Goal: Task Accomplishment & Management: Manage account settings

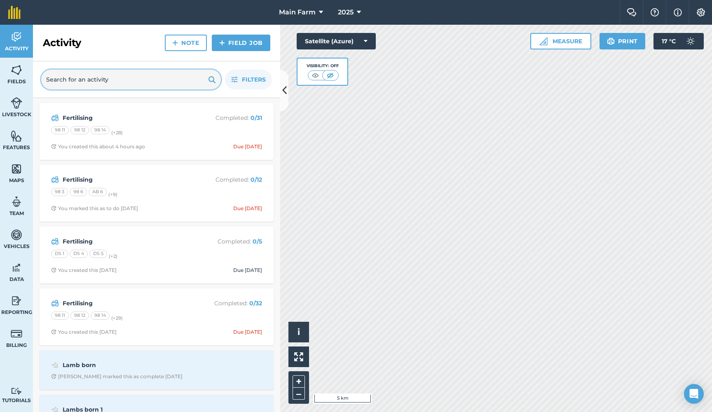
click at [125, 85] on input "text" at bounding box center [131, 80] width 180 height 20
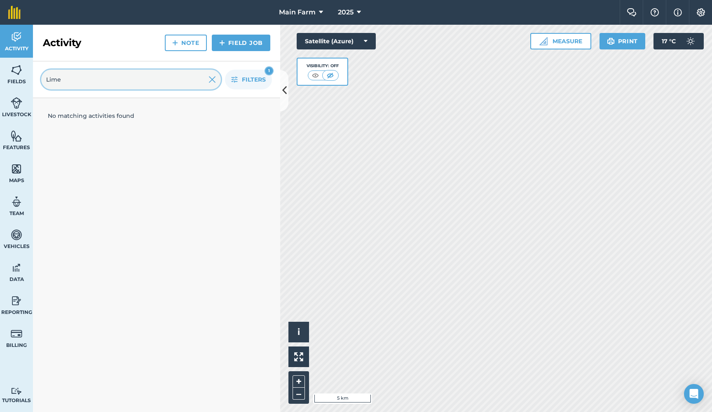
type input "Lime"
click at [211, 80] on img at bounding box center [211, 80] width 7 height 10
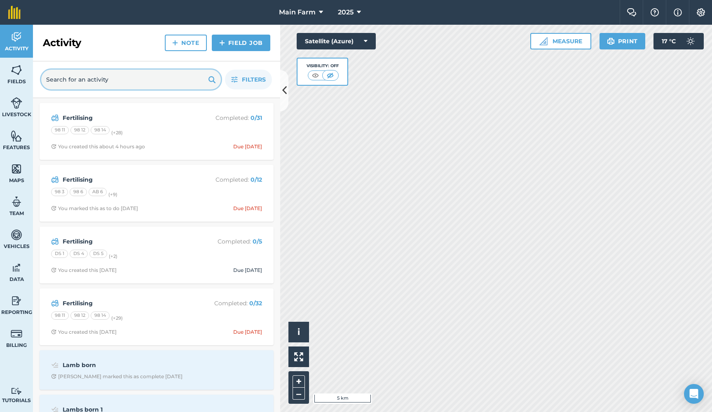
click at [122, 77] on input "text" at bounding box center [131, 80] width 180 height 20
click at [72, 116] on strong "Fertilising" at bounding box center [128, 117] width 131 height 9
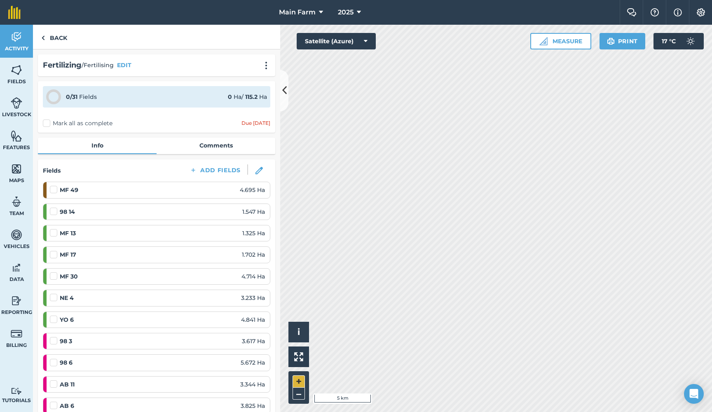
click at [301, 379] on button "+" at bounding box center [298, 381] width 12 height 12
click at [302, 379] on button "+" at bounding box center [298, 381] width 12 height 12
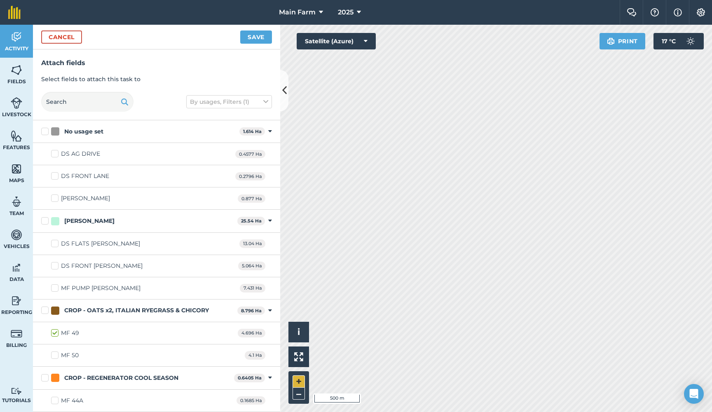
click at [298, 381] on button "+" at bounding box center [298, 381] width 12 height 12
checkbox input "true"
click at [252, 33] on button "Save" at bounding box center [256, 36] width 32 height 13
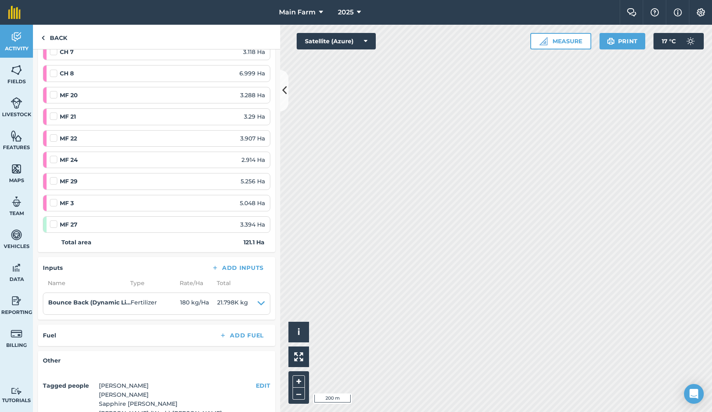
scroll to position [679, 0]
click at [283, 94] on icon at bounding box center [284, 90] width 5 height 14
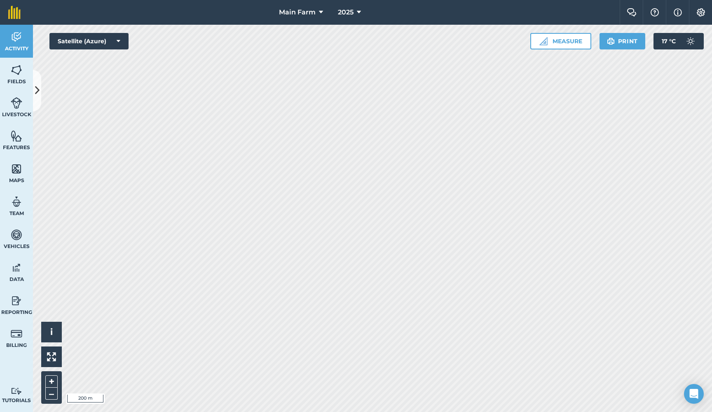
click at [38, 91] on icon at bounding box center [37, 90] width 5 height 14
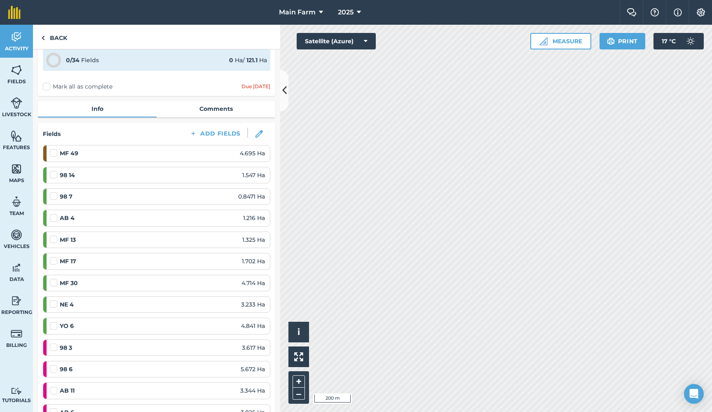
scroll to position [53, 0]
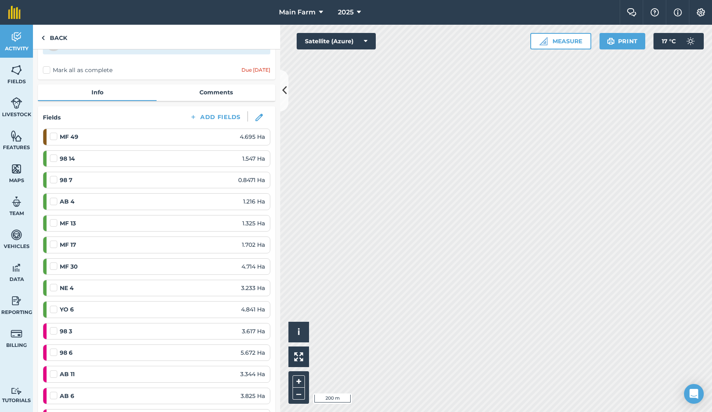
click at [53, 132] on label at bounding box center [55, 132] width 10 height 0
click at [53, 136] on input "checkbox" at bounding box center [52, 134] width 5 height 5
checkbox input "false"
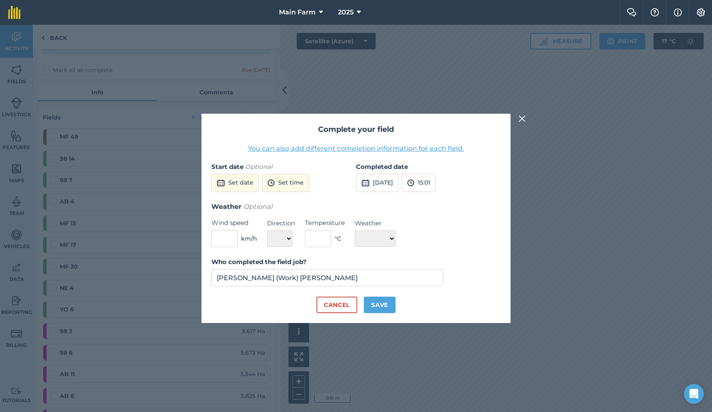
click at [242, 183] on button "Set date" at bounding box center [234, 183] width 47 height 18
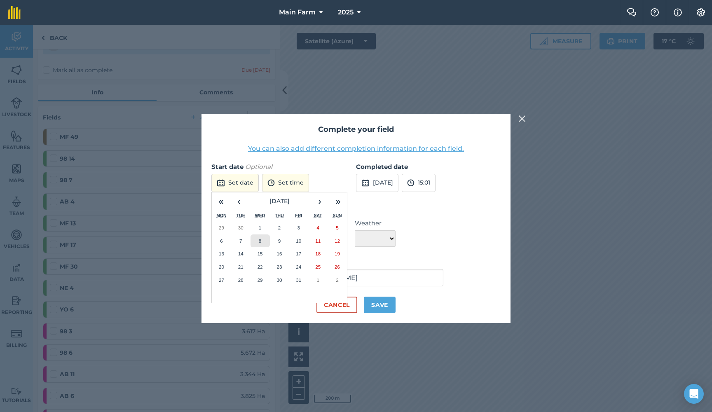
click at [260, 242] on abbr "8" at bounding box center [260, 240] width 2 height 5
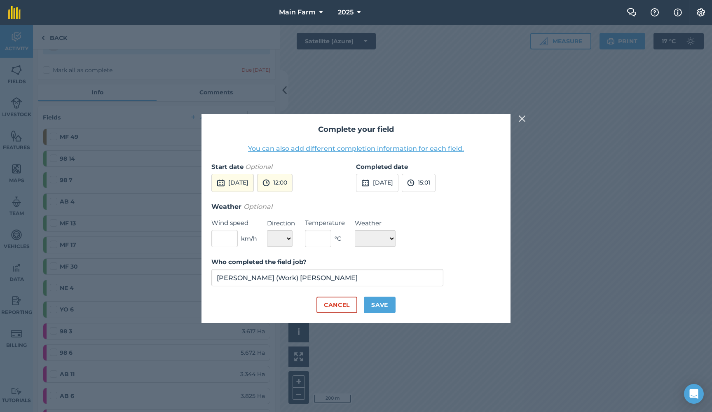
click at [292, 185] on button "12:00" at bounding box center [274, 183] width 35 height 18
click at [288, 229] on button "07:30" at bounding box center [276, 228] width 39 height 13
click at [239, 185] on button "[DATE]" at bounding box center [232, 183] width 42 height 18
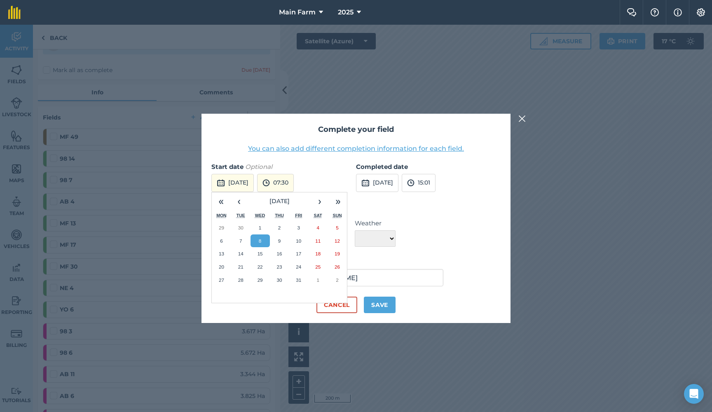
click at [239, 255] on abbr "14" at bounding box center [240, 253] width 5 height 5
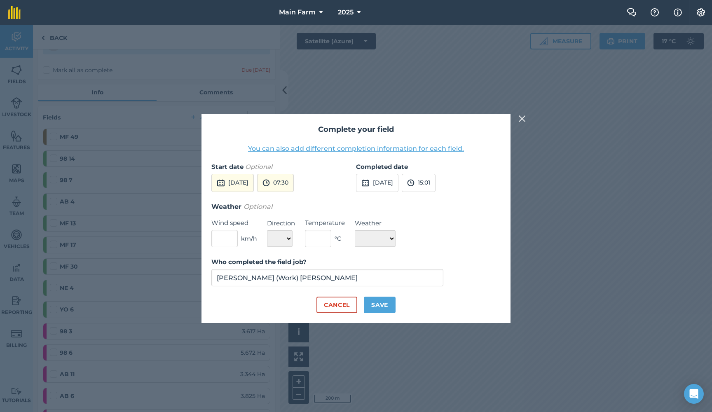
click at [398, 182] on button "[DATE]" at bounding box center [377, 183] width 42 height 18
click at [435, 183] on button "15:01" at bounding box center [419, 183] width 34 height 18
click at [438, 227] on button "15:00" at bounding box center [421, 225] width 39 height 13
click at [225, 239] on input "text" at bounding box center [224, 238] width 26 height 17
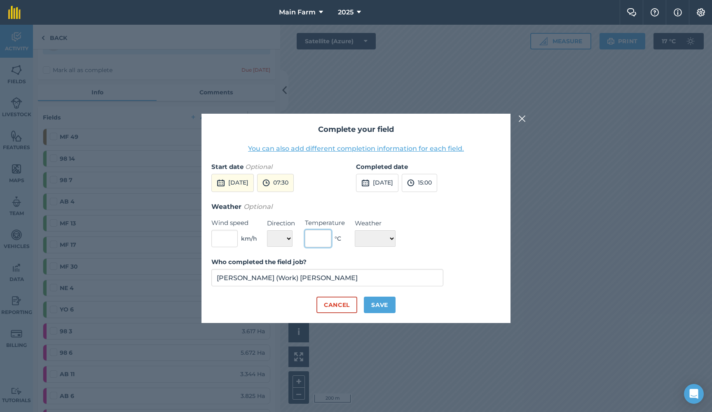
click at [318, 237] on input "text" at bounding box center [318, 238] width 26 height 17
type input "15.5"
select select "Cloudy"
click at [234, 236] on input "text" at bounding box center [224, 238] width 26 height 17
select select "W"
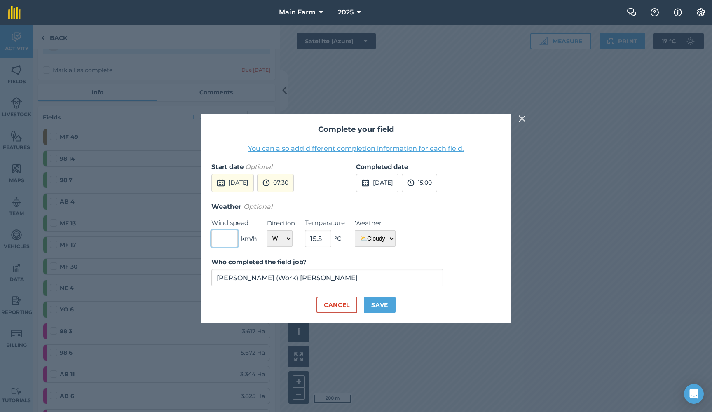
click at [228, 239] on input "text" at bounding box center [224, 238] width 26 height 17
type input "17.3"
click at [383, 306] on button "Save" at bounding box center [380, 305] width 32 height 16
checkbox input "true"
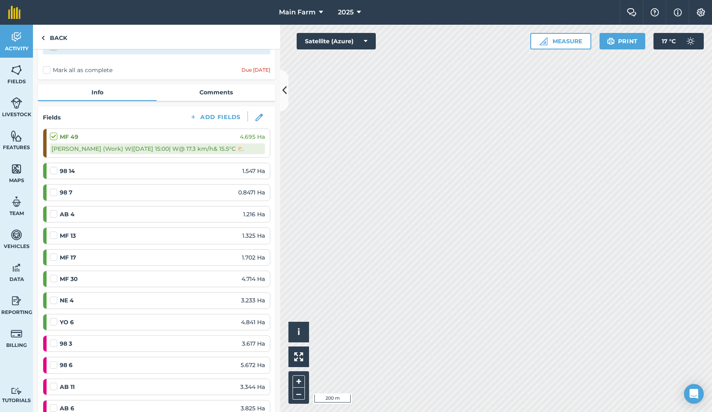
click at [259, 117] on img at bounding box center [258, 117] width 7 height 7
select select "W"
select select "Cloudy"
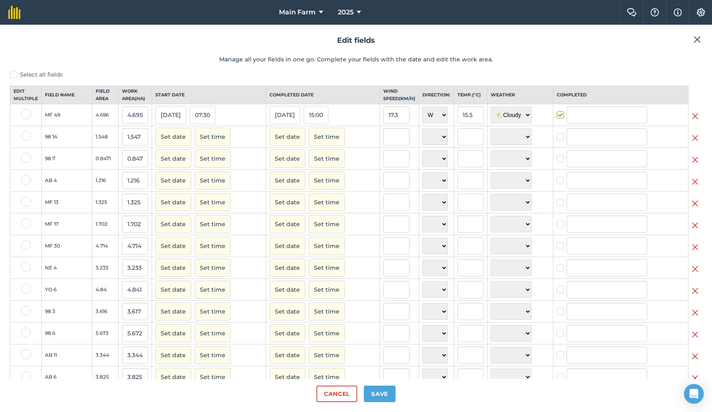
type input "[PERSON_NAME] (Work) [PERSON_NAME]"
click at [174, 144] on button "Set date" at bounding box center [173, 137] width 36 height 18
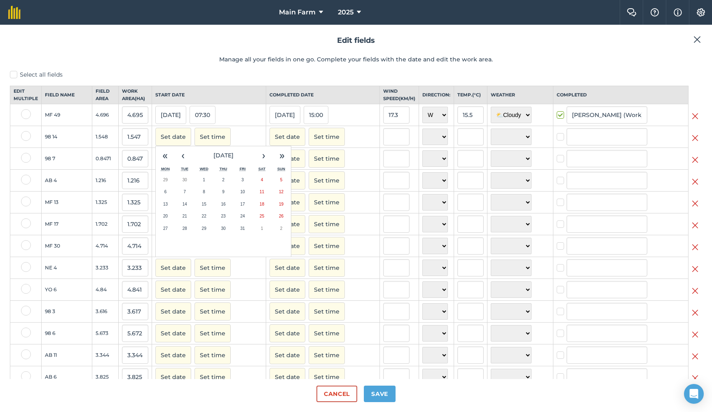
click at [172, 124] on button "[DATE]" at bounding box center [170, 115] width 31 height 18
click at [173, 120] on button "[DATE]" at bounding box center [170, 115] width 31 height 18
click at [175, 120] on button "[DATE]" at bounding box center [170, 115] width 31 height 18
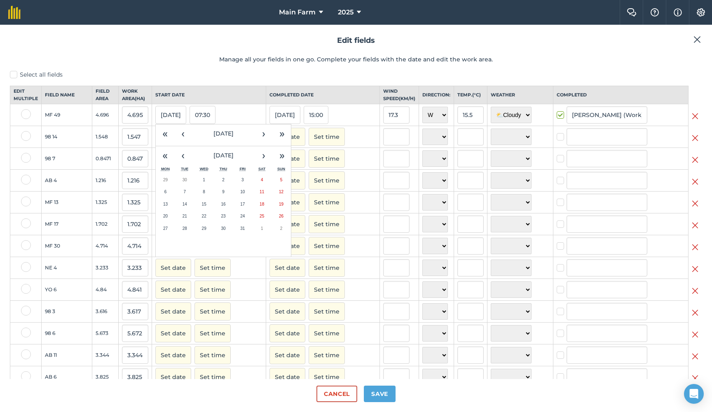
click at [175, 120] on button "[DATE]" at bounding box center [170, 115] width 31 height 18
click at [223, 70] on label "Select all fields" at bounding box center [356, 74] width 692 height 9
click at [15, 70] on input "Select all fields" at bounding box center [12, 72] width 5 height 5
checkbox input "true"
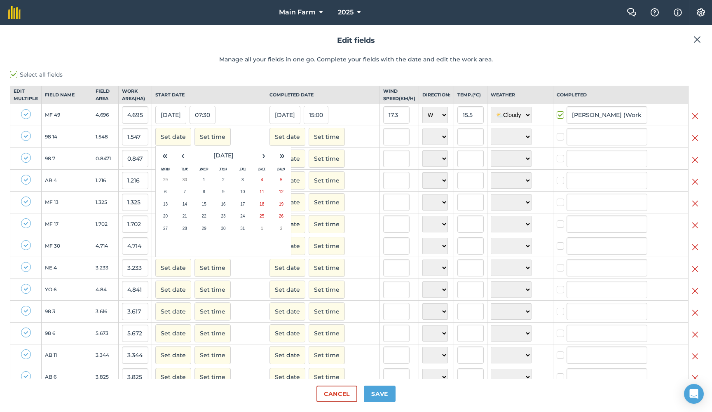
checkbox input "true"
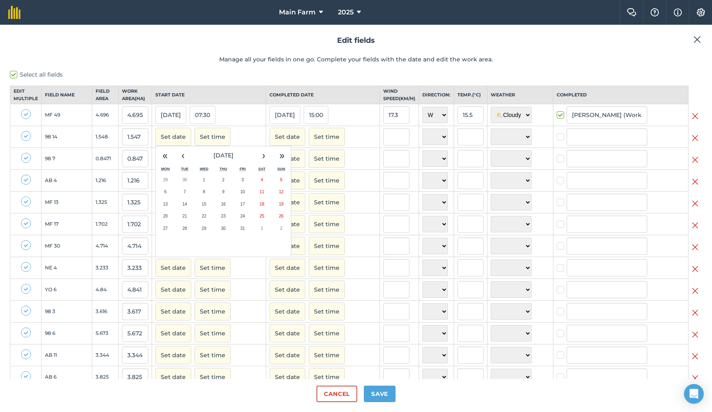
checkbox input "true"
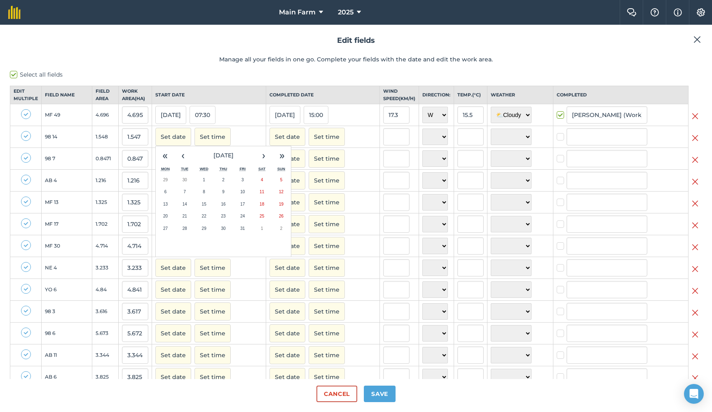
checkbox input "true"
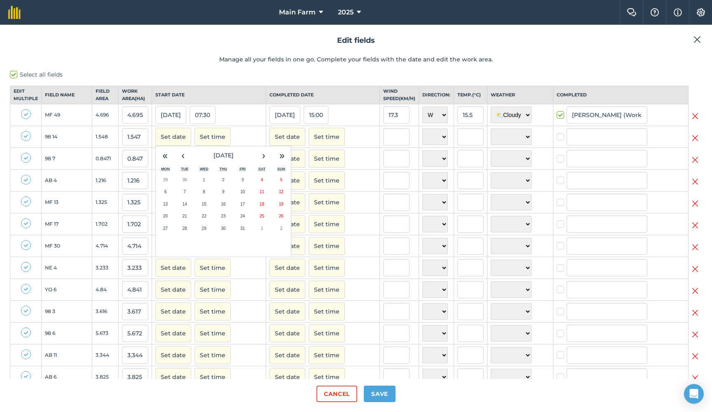
checkbox input "true"
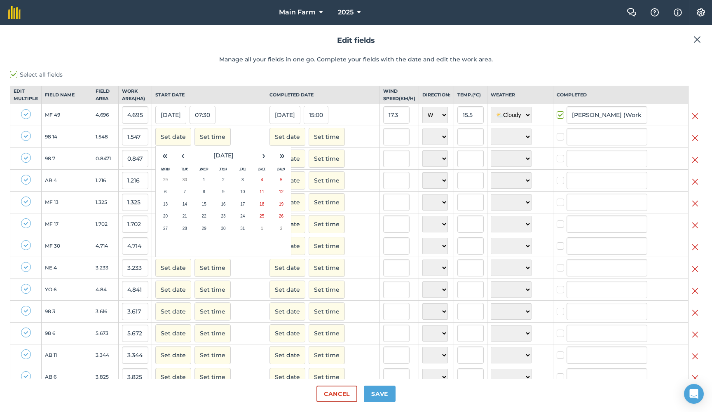
checkbox input "true"
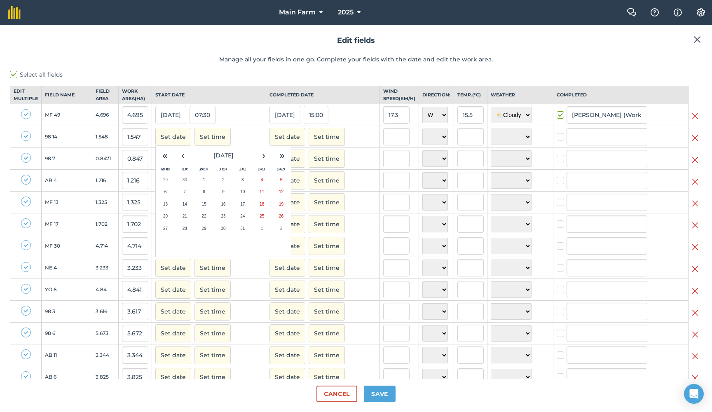
checkbox input "true"
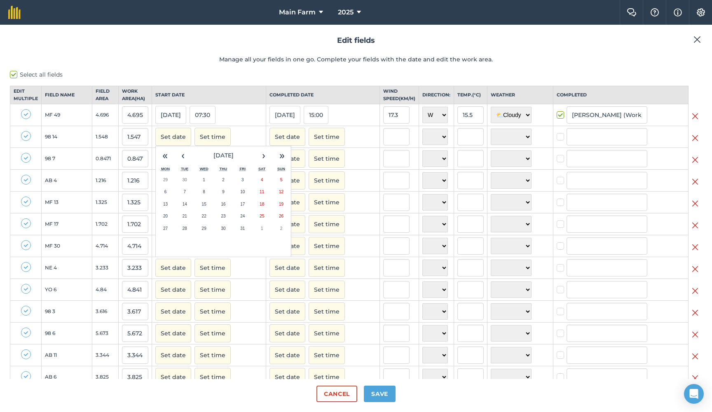
checkbox input "true"
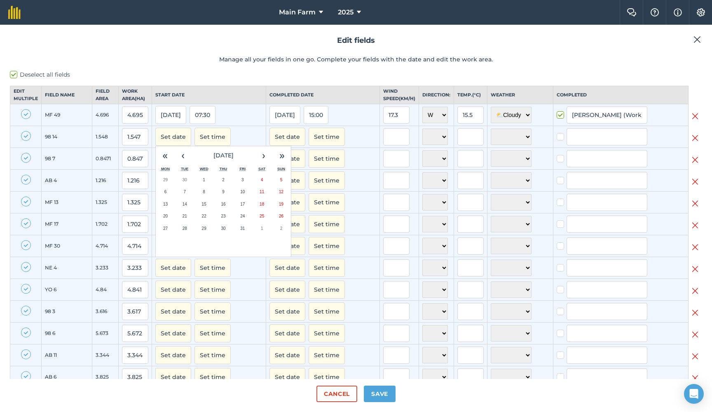
click at [223, 70] on label "Deselect all fields" at bounding box center [356, 74] width 692 height 9
click at [15, 70] on input "Deselect all fields" at bounding box center [12, 72] width 5 height 5
checkbox input "false"
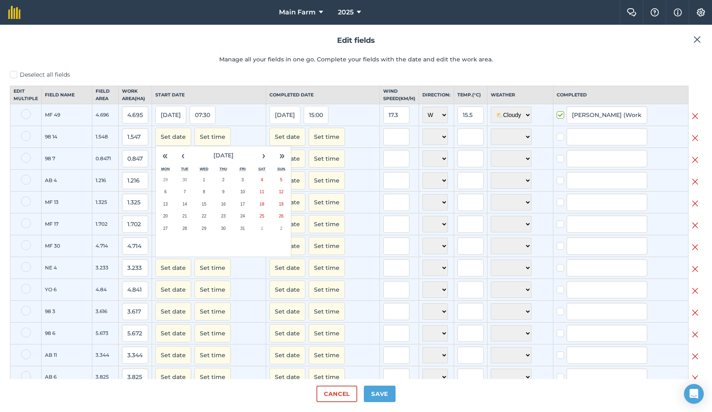
checkbox input "false"
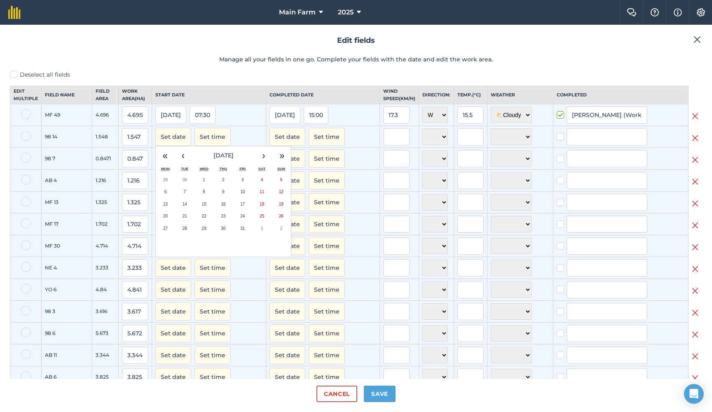
checkbox input "false"
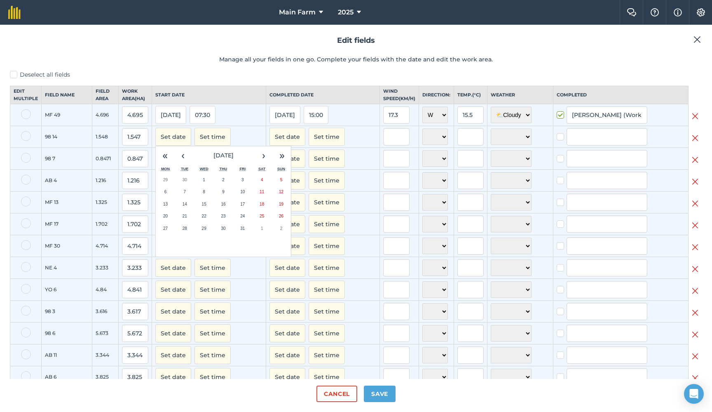
checkbox input "false"
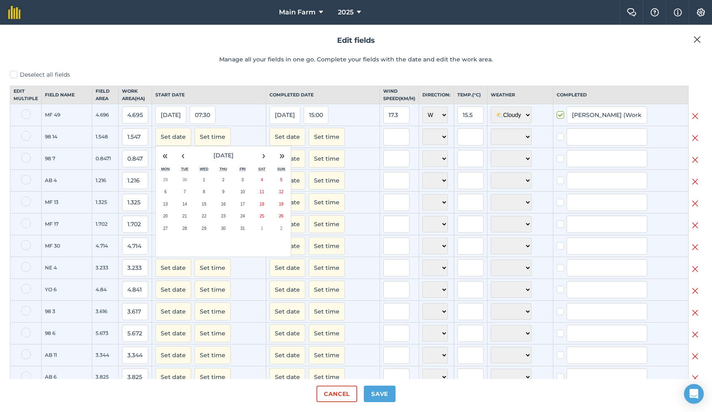
checkbox input "false"
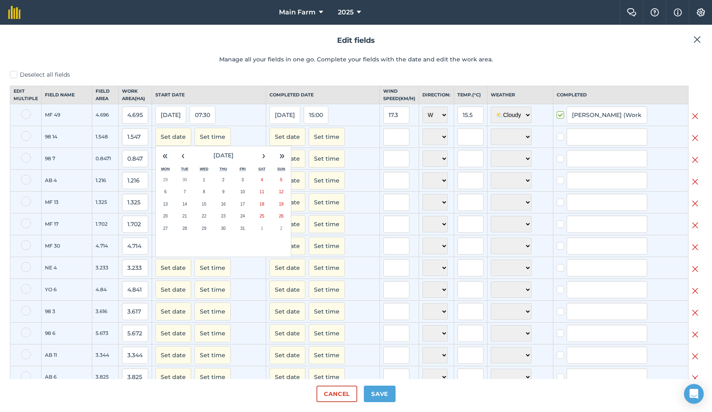
checkbox input "false"
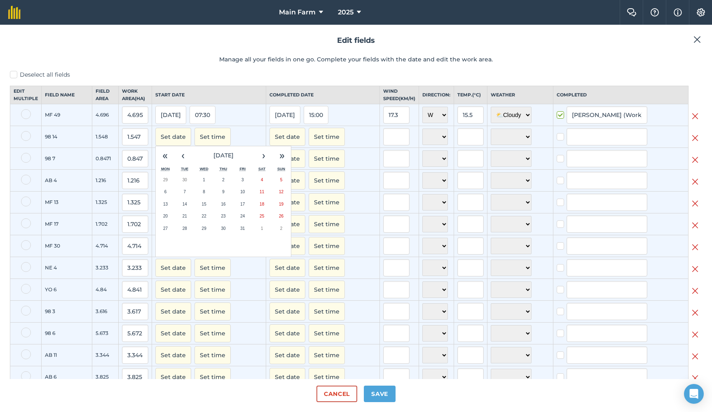
checkbox input "false"
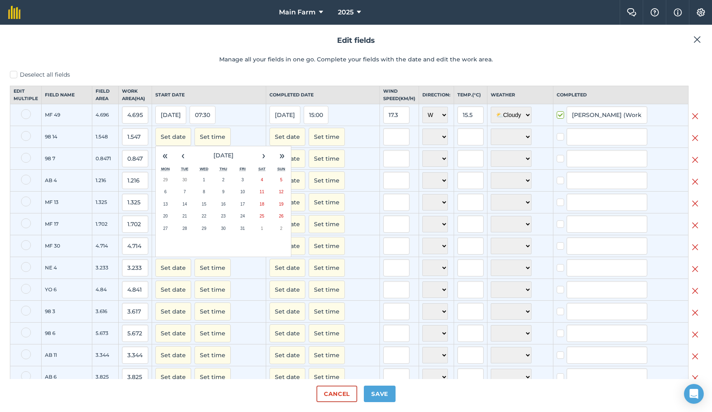
checkbox input "false"
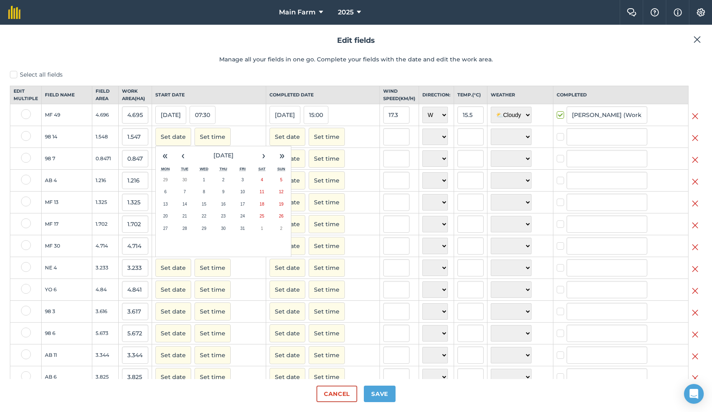
click at [180, 211] on button "14" at bounding box center [184, 204] width 19 height 12
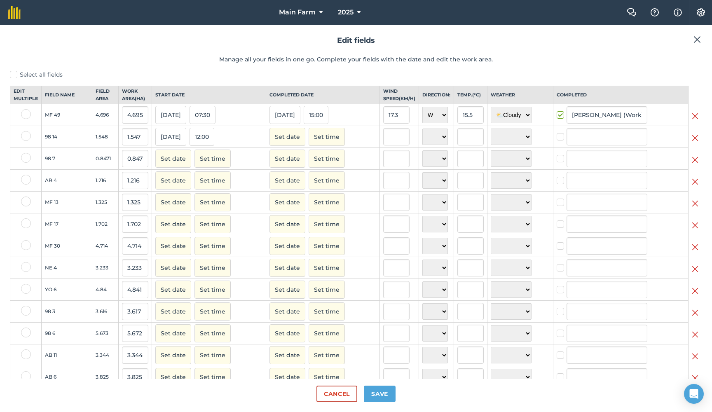
click at [176, 168] on button "Set date" at bounding box center [173, 159] width 36 height 18
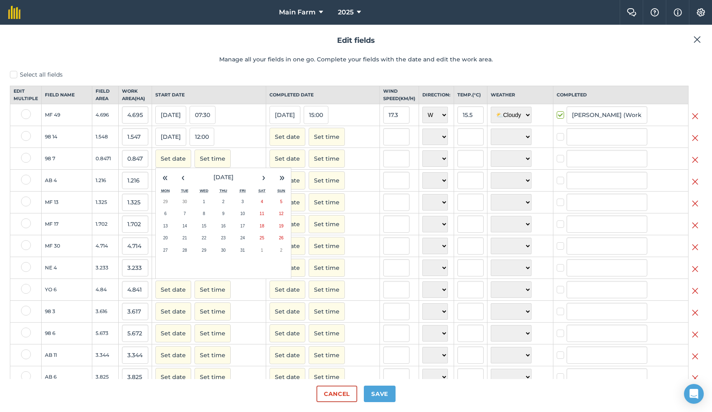
click at [183, 228] on abbr "14" at bounding box center [185, 226] width 5 height 5
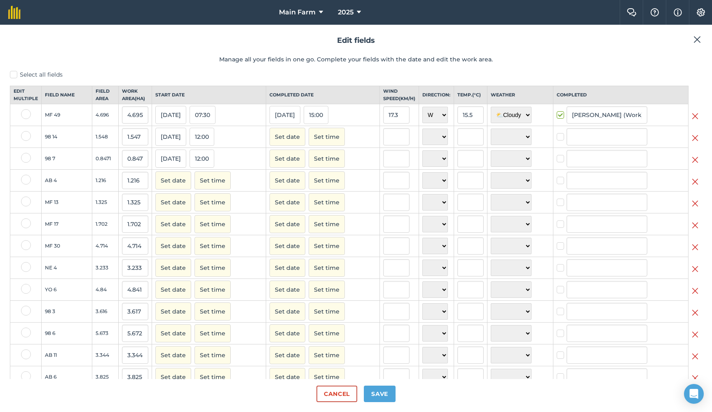
click at [173, 190] on button "Set date" at bounding box center [173, 180] width 36 height 18
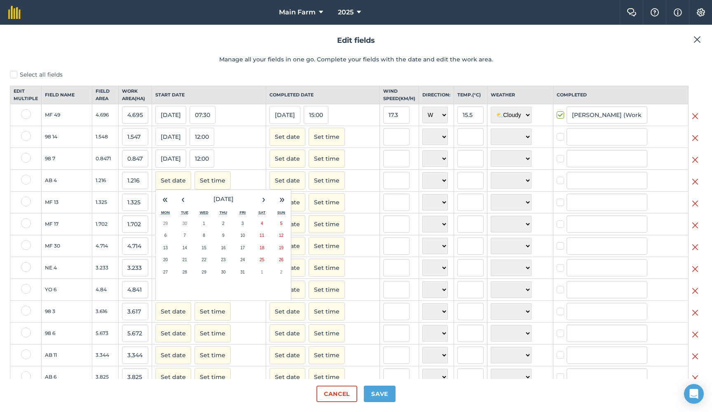
click at [183, 250] on abbr "14" at bounding box center [185, 248] width 5 height 5
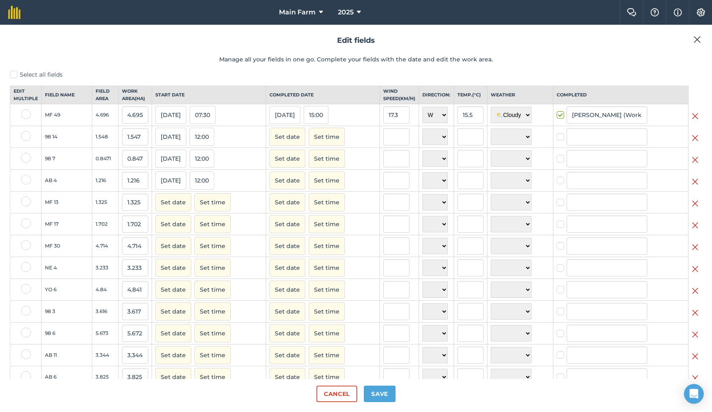
click at [173, 205] on button "Set date" at bounding box center [173, 202] width 36 height 18
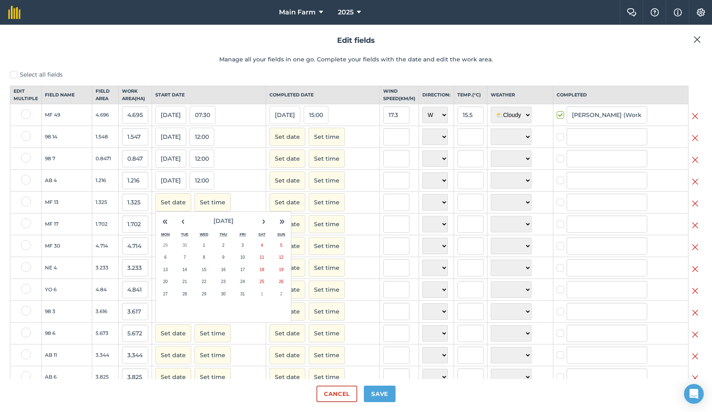
click at [185, 272] on abbr "14" at bounding box center [185, 269] width 5 height 5
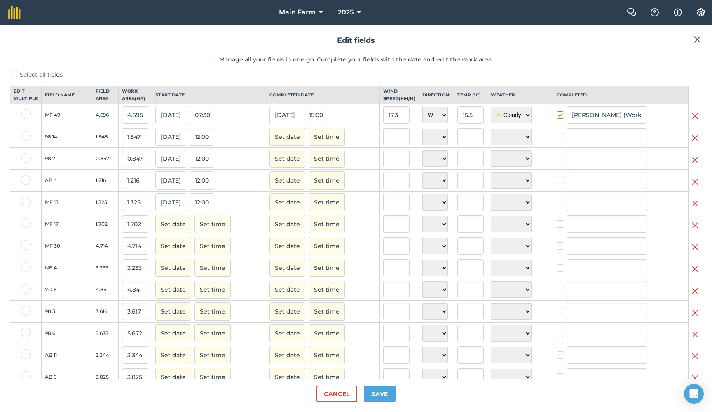
click at [170, 232] on button "Set date" at bounding box center [173, 224] width 36 height 18
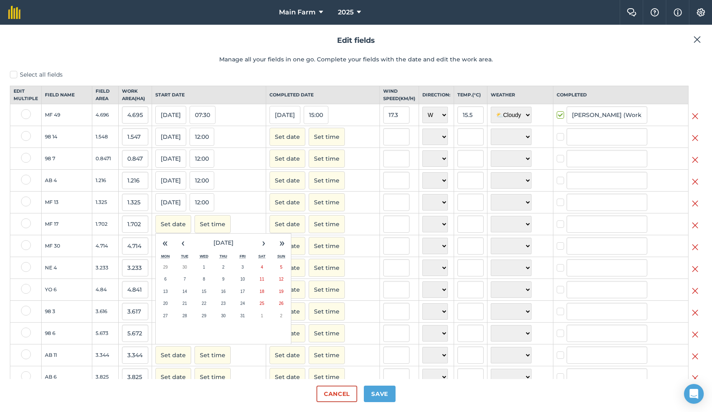
click at [183, 294] on abbr "14" at bounding box center [185, 291] width 5 height 5
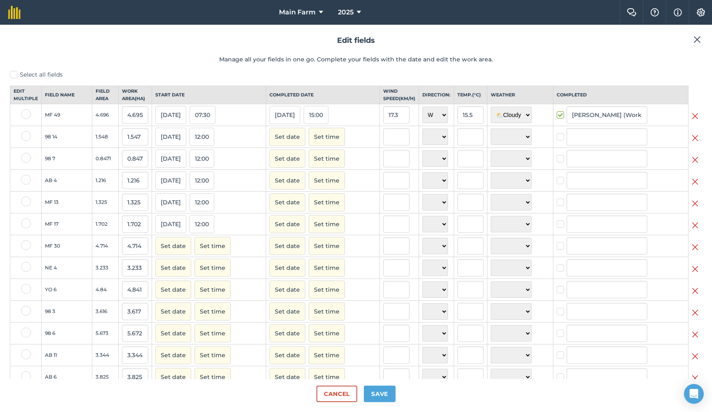
click at [173, 255] on button "Set date" at bounding box center [173, 246] width 36 height 18
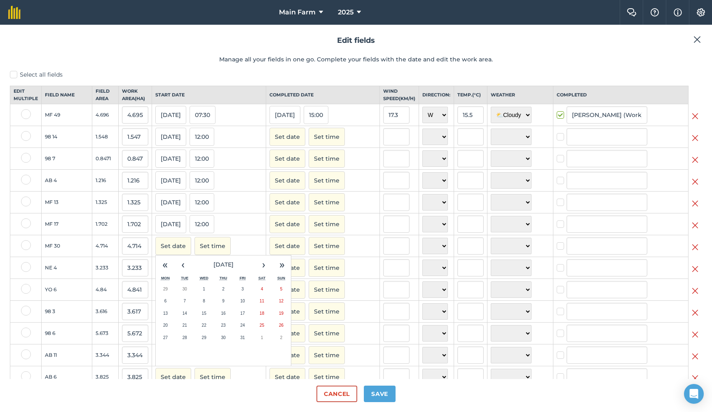
click at [184, 316] on abbr "14" at bounding box center [185, 313] width 5 height 5
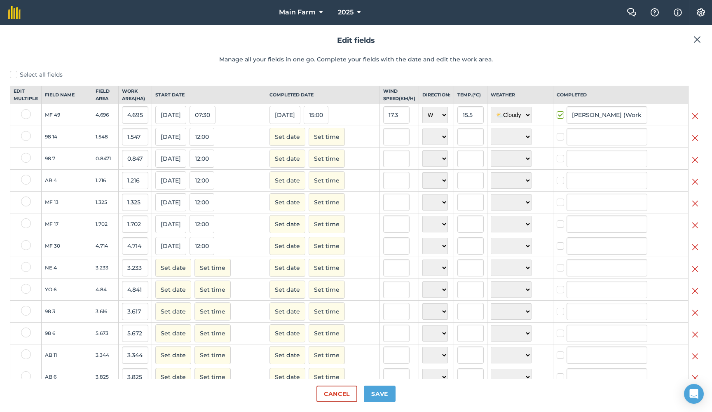
click at [175, 277] on button "Set date" at bounding box center [173, 268] width 36 height 18
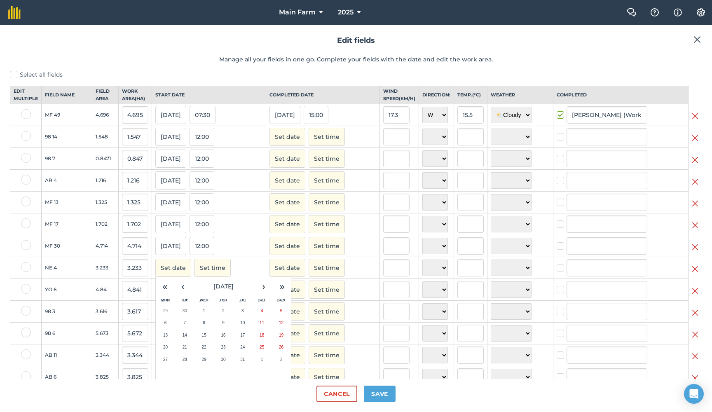
click at [185, 337] on abbr "14" at bounding box center [185, 335] width 5 height 5
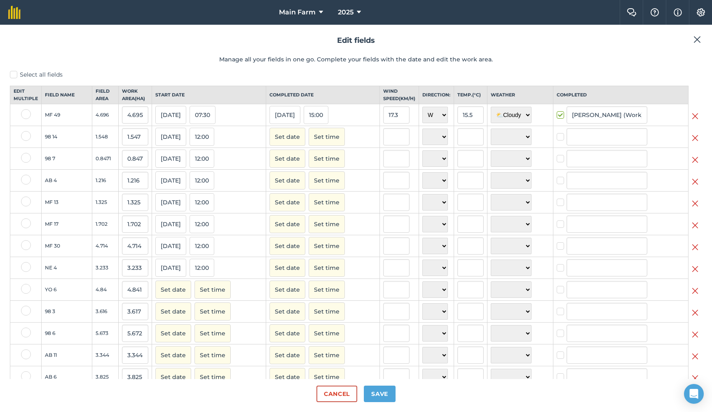
click at [177, 295] on button "Set date" at bounding box center [173, 290] width 36 height 18
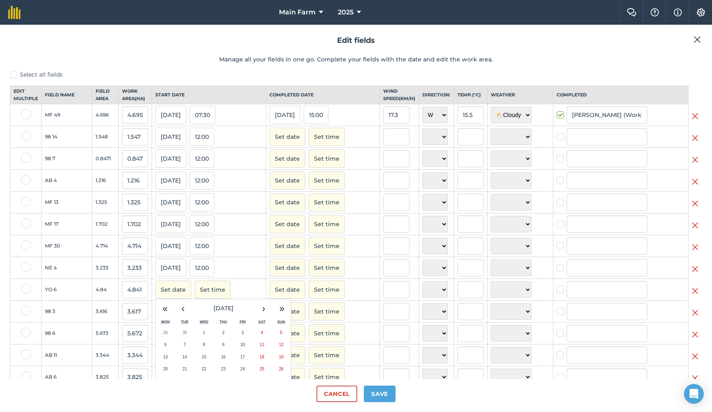
click at [185, 359] on abbr "14" at bounding box center [185, 357] width 5 height 5
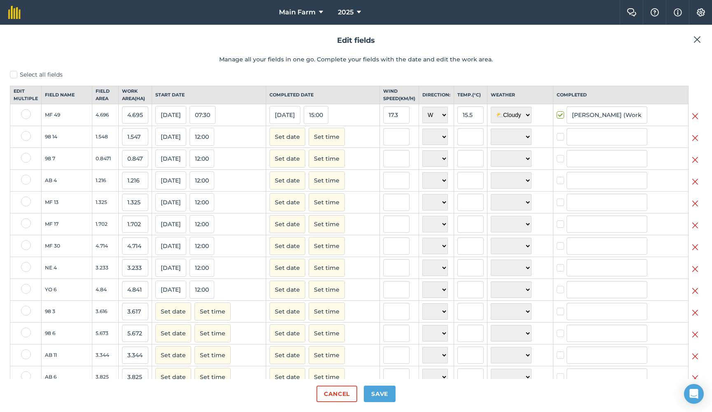
click at [176, 320] on button "Set date" at bounding box center [173, 311] width 36 height 18
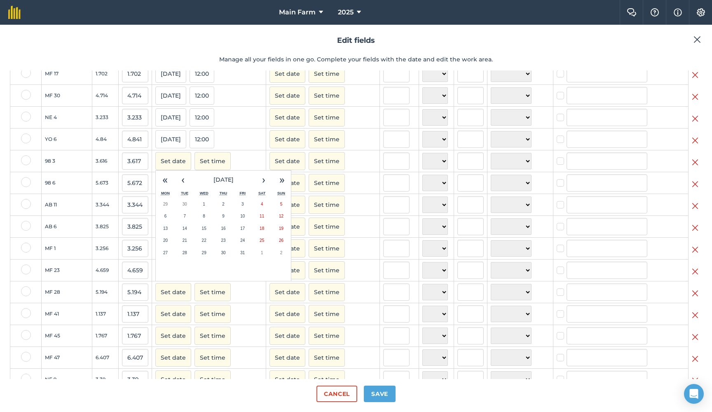
scroll to position [154, 0]
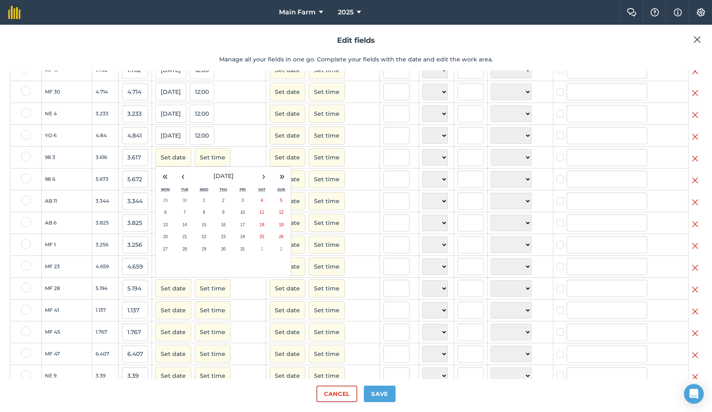
click at [184, 227] on abbr "14" at bounding box center [185, 224] width 5 height 5
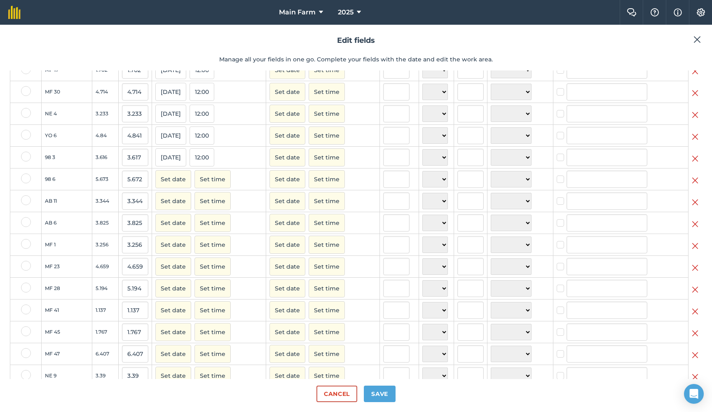
click at [176, 188] on button "Set date" at bounding box center [173, 179] width 36 height 18
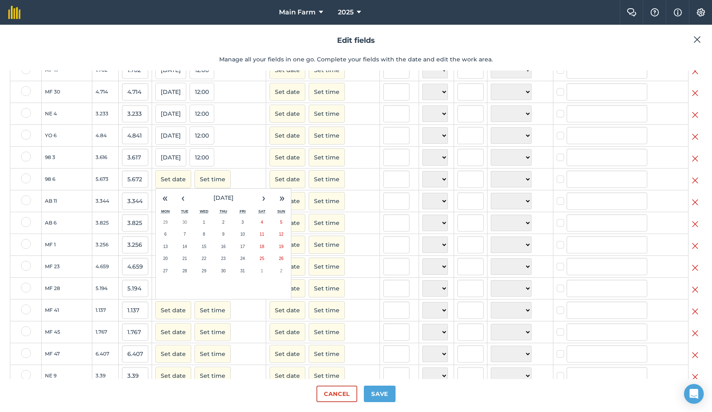
click at [183, 249] on abbr "14" at bounding box center [185, 246] width 5 height 5
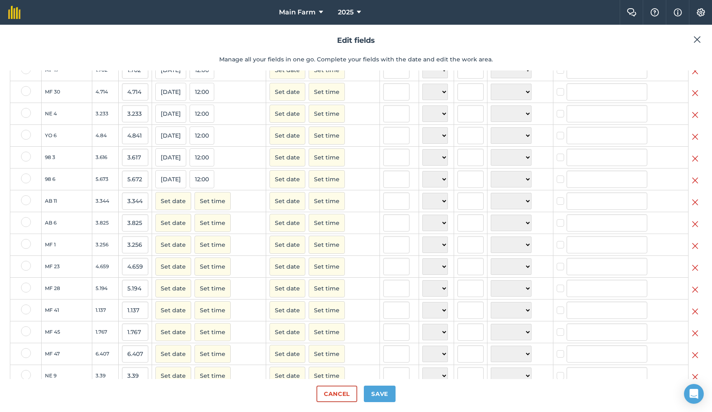
click at [173, 206] on button "Set date" at bounding box center [173, 201] width 36 height 18
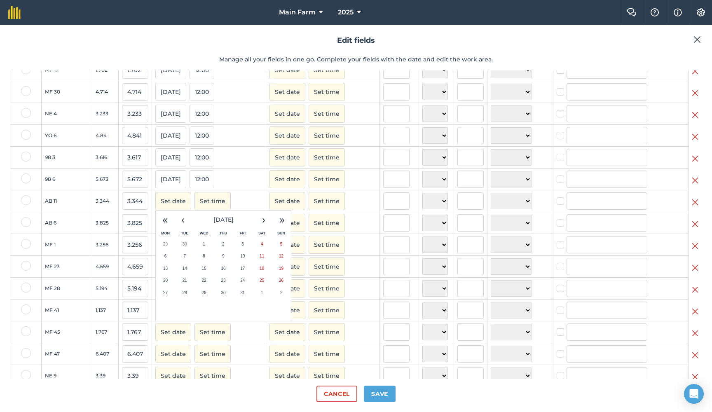
click at [183, 271] on abbr "14" at bounding box center [185, 268] width 5 height 5
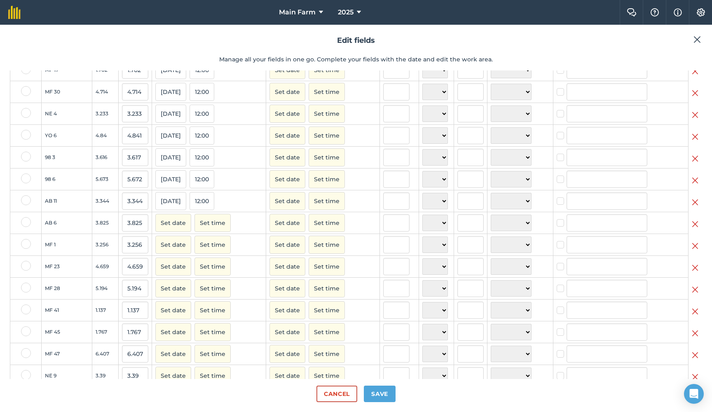
click at [179, 226] on button "Set date" at bounding box center [173, 223] width 36 height 18
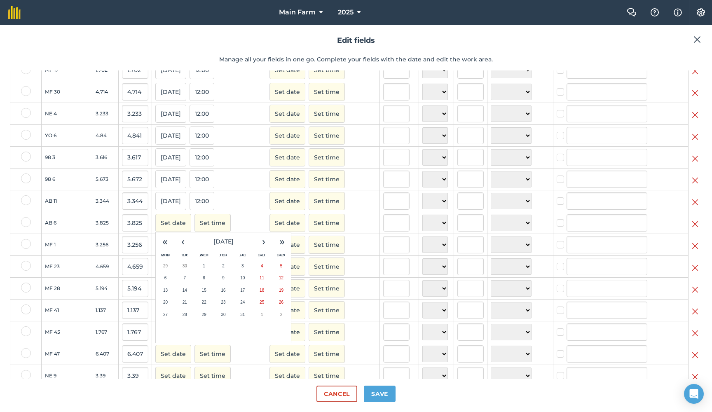
click at [185, 292] on abbr "14" at bounding box center [185, 290] width 5 height 5
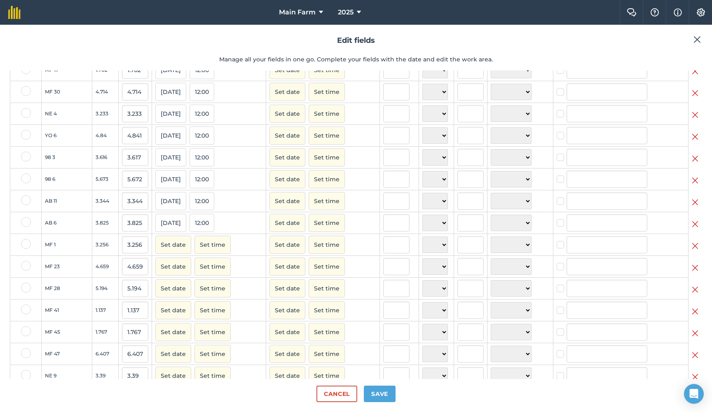
click at [179, 252] on button "Set date" at bounding box center [173, 245] width 36 height 18
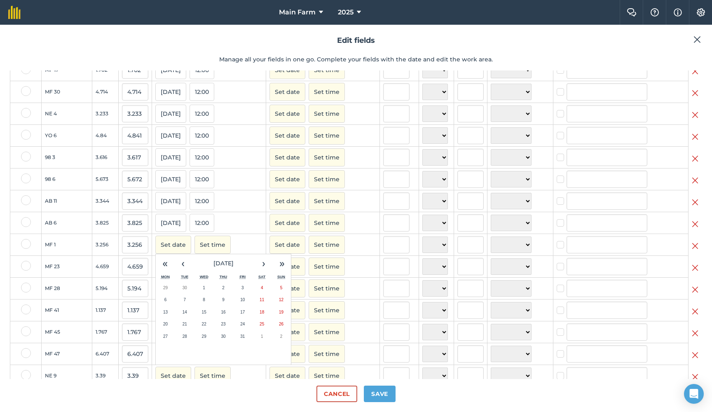
click at [185, 314] on abbr "14" at bounding box center [185, 312] width 5 height 5
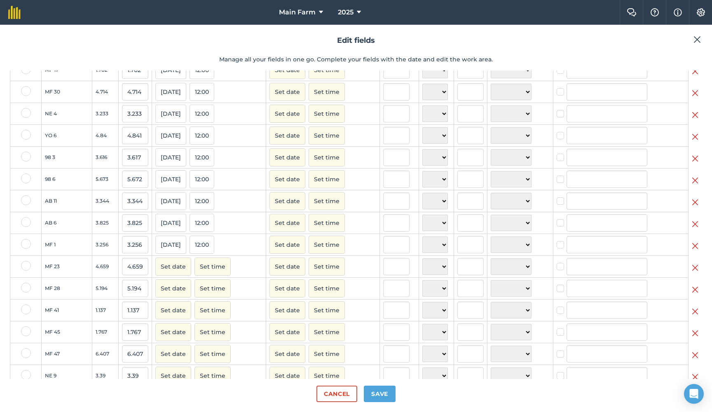
click at [176, 274] on button "Set date" at bounding box center [173, 266] width 36 height 18
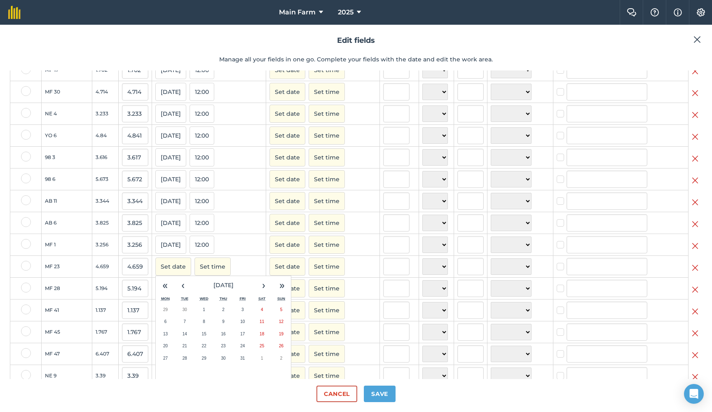
click at [185, 336] on abbr "14" at bounding box center [185, 334] width 5 height 5
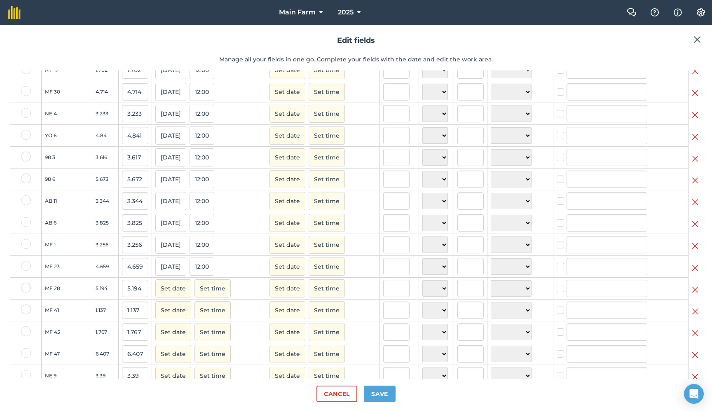
click at [177, 293] on button "Set date" at bounding box center [173, 288] width 36 height 18
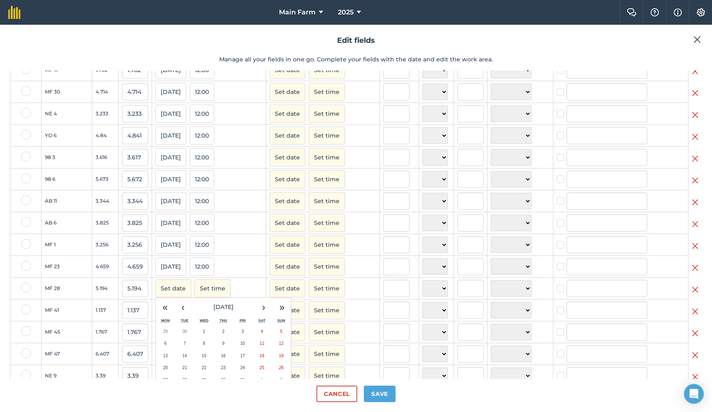
click at [184, 358] on abbr "14" at bounding box center [185, 355] width 5 height 5
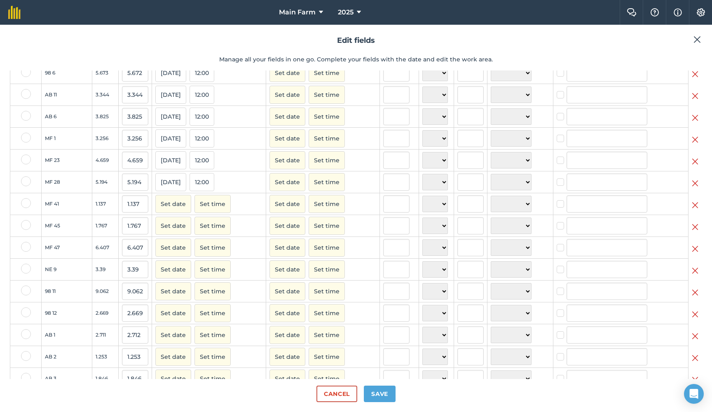
scroll to position [293, 0]
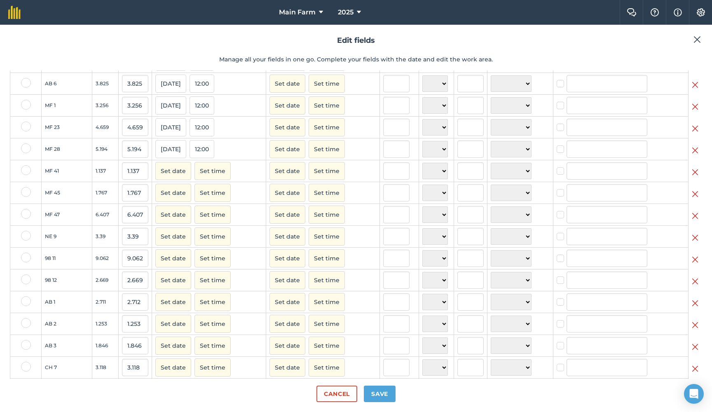
click at [169, 180] on button "Set date" at bounding box center [173, 171] width 36 height 18
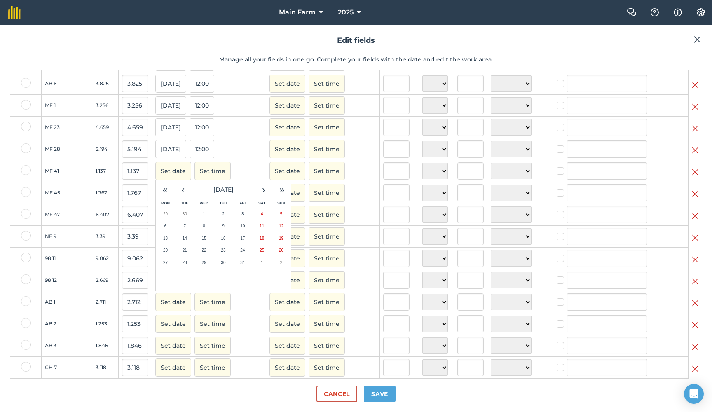
click at [183, 241] on abbr "14" at bounding box center [185, 238] width 5 height 5
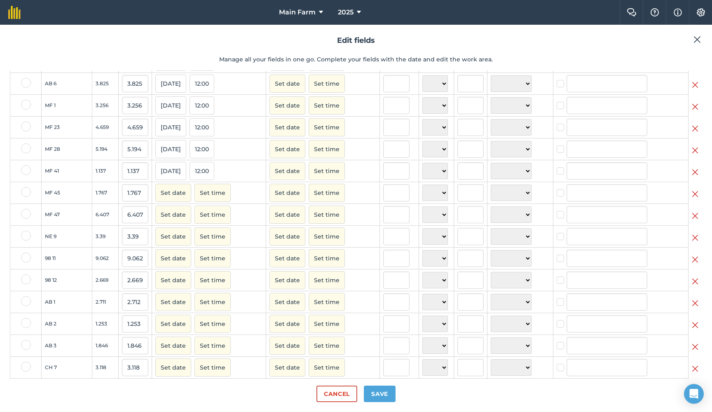
click at [176, 195] on button "Set date" at bounding box center [173, 193] width 36 height 18
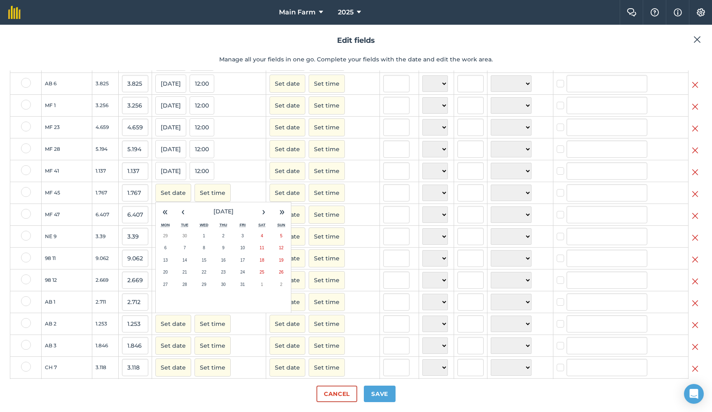
click at [183, 262] on abbr "14" at bounding box center [185, 260] width 5 height 5
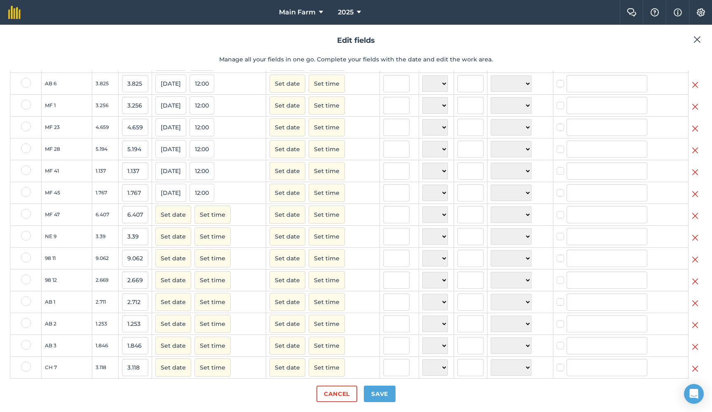
click at [171, 224] on button "Set date" at bounding box center [173, 215] width 36 height 18
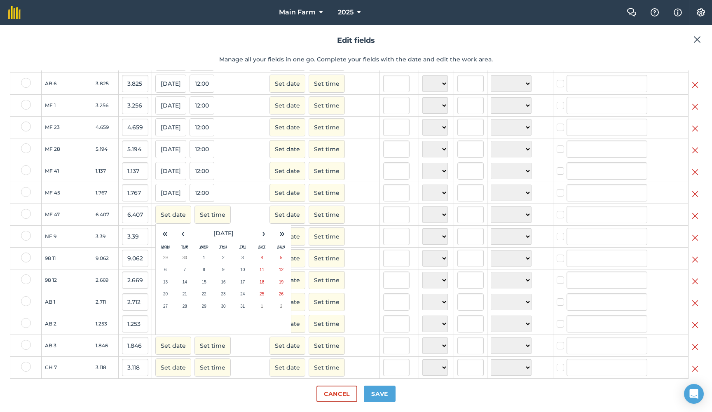
click at [185, 284] on abbr "14" at bounding box center [185, 282] width 5 height 5
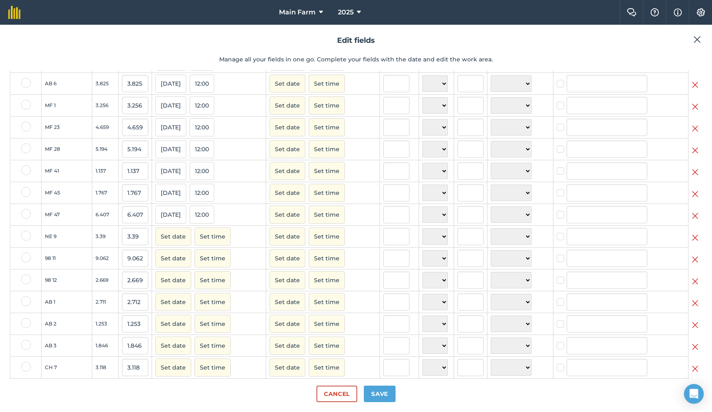
click at [179, 233] on td "Set date Set time" at bounding box center [209, 237] width 114 height 22
click at [179, 243] on button "Set date" at bounding box center [173, 236] width 36 height 18
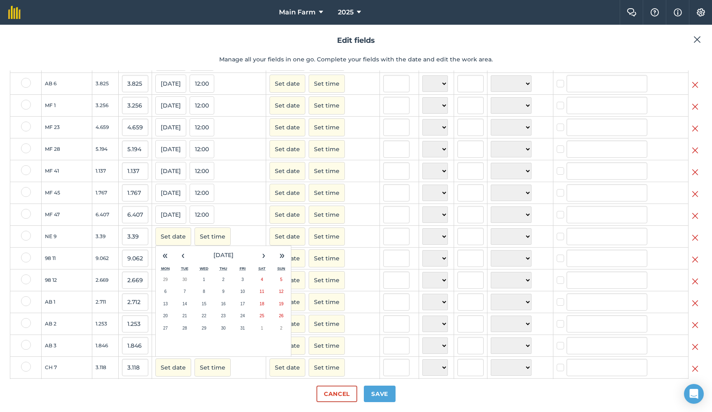
click at [185, 306] on abbr "14" at bounding box center [185, 304] width 5 height 5
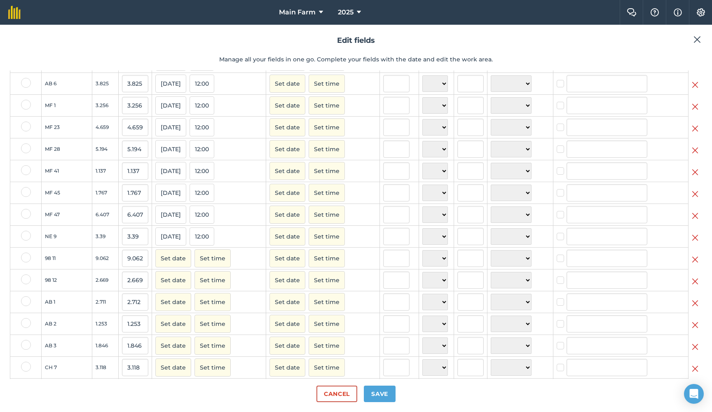
click at [181, 267] on button "Set date" at bounding box center [173, 258] width 36 height 18
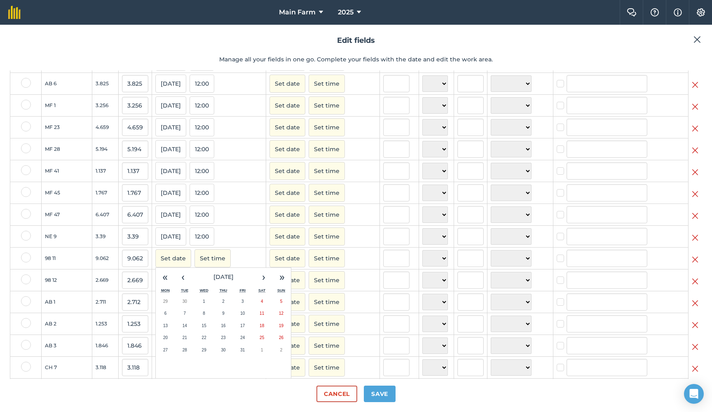
click at [184, 328] on abbr "14" at bounding box center [185, 325] width 5 height 5
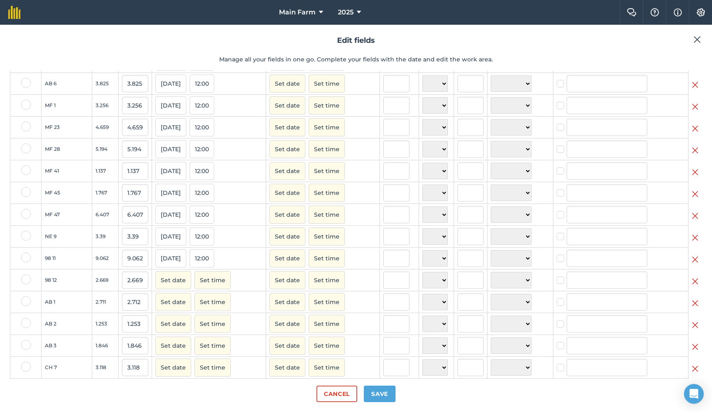
click at [175, 289] on button "Set date" at bounding box center [173, 280] width 36 height 18
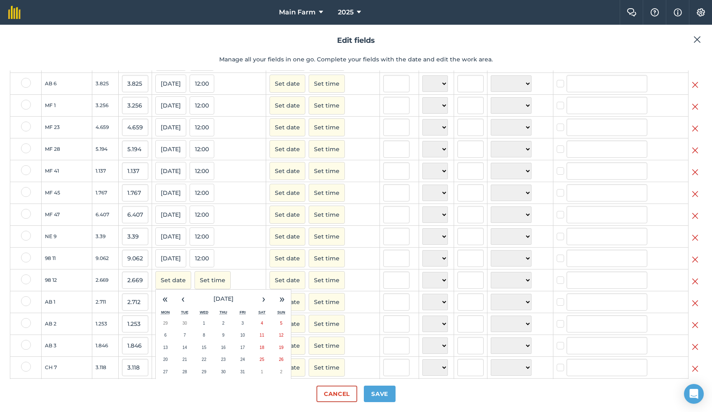
click at [186, 353] on button "14" at bounding box center [184, 348] width 19 height 12
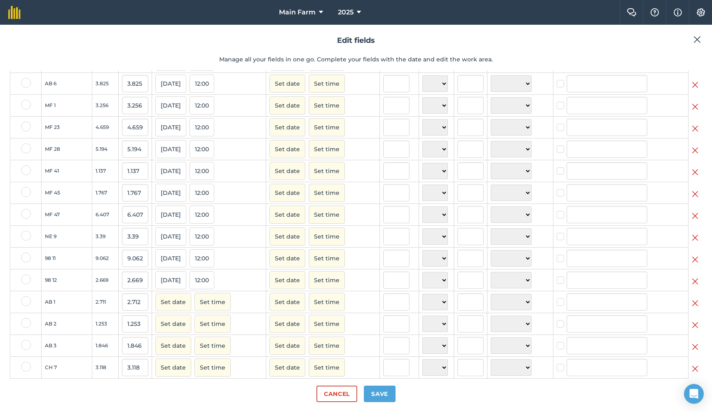
click at [175, 308] on button "Set date" at bounding box center [173, 302] width 36 height 18
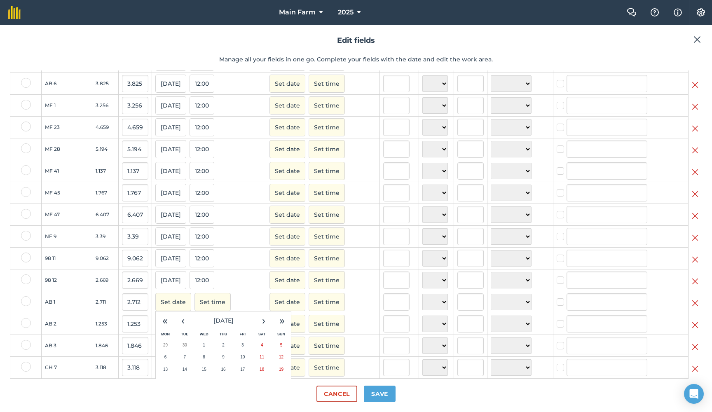
click at [185, 372] on abbr "14" at bounding box center [185, 369] width 5 height 5
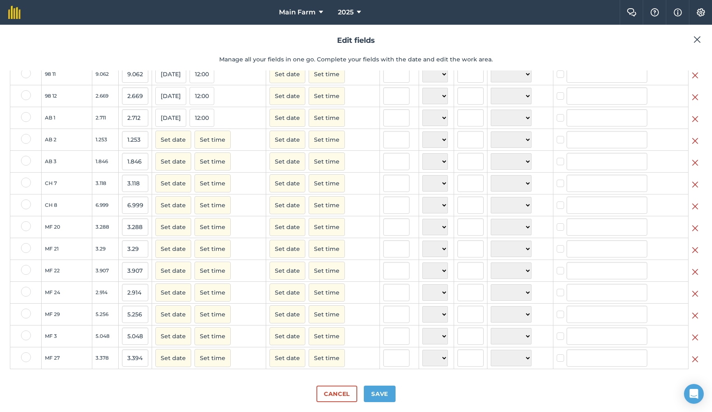
scroll to position [484, 0]
click at [174, 144] on button "Set date" at bounding box center [173, 140] width 36 height 18
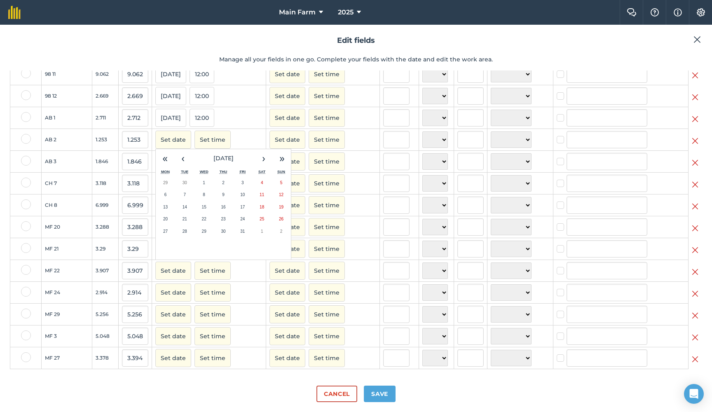
click at [183, 208] on abbr "14" at bounding box center [185, 207] width 5 height 5
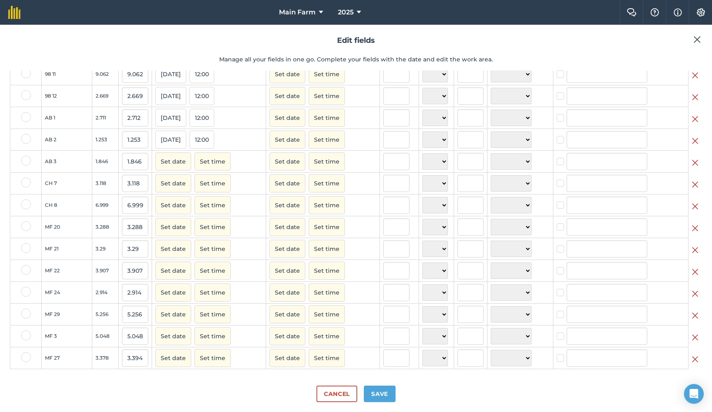
click at [25, 163] on label at bounding box center [26, 161] width 10 height 10
click at [25, 161] on input "checkbox" at bounding box center [23, 158] width 5 height 5
checkbox input "true"
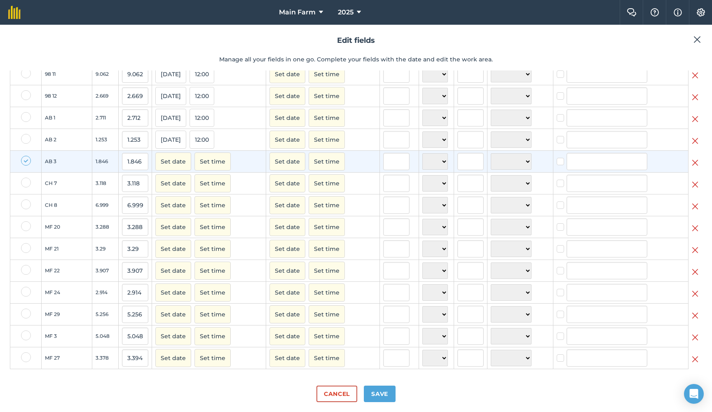
click at [25, 178] on label at bounding box center [26, 183] width 10 height 10
click at [25, 178] on input "checkbox" at bounding box center [23, 180] width 5 height 5
checkbox input "true"
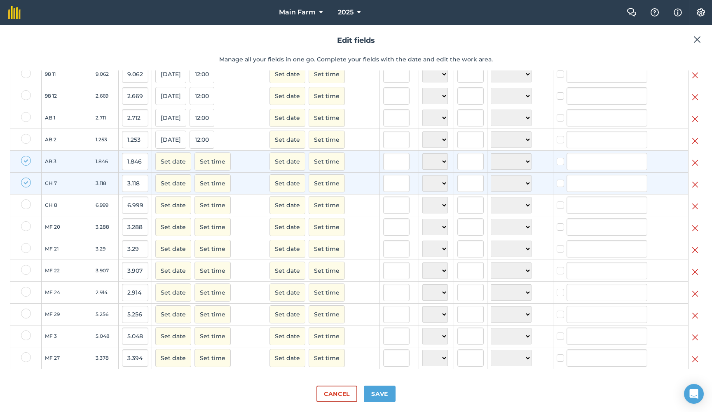
click at [26, 204] on label at bounding box center [26, 204] width 10 height 10
click at [26, 204] on input "checkbox" at bounding box center [23, 201] width 5 height 5
checkbox input "true"
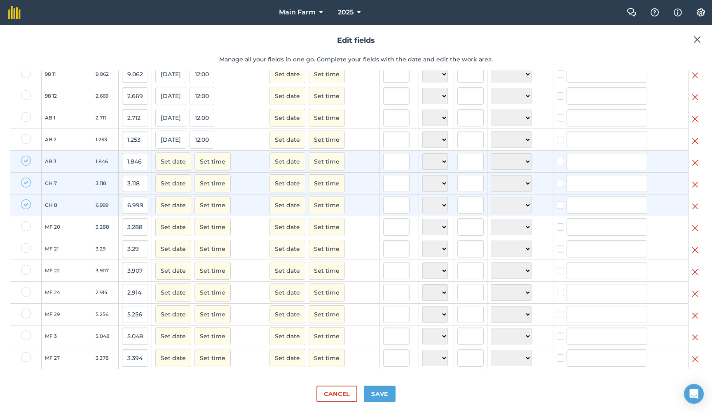
click at [26, 227] on label at bounding box center [26, 226] width 10 height 10
click at [26, 227] on input "checkbox" at bounding box center [23, 223] width 5 height 5
checkbox input "true"
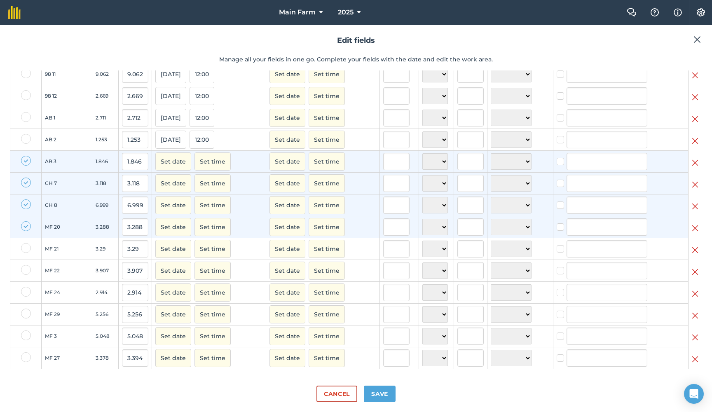
click at [174, 165] on button "Set date" at bounding box center [173, 161] width 36 height 18
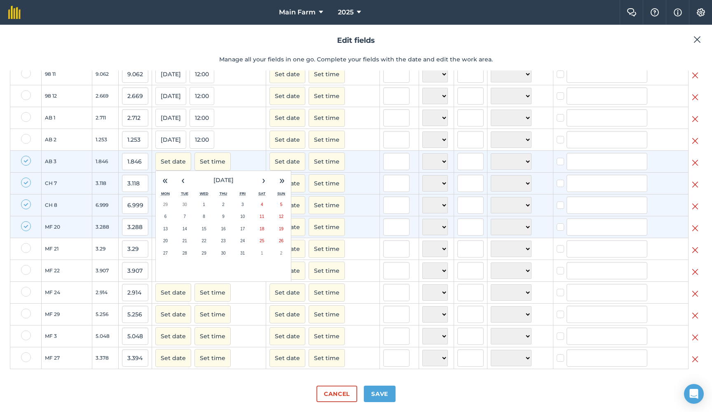
click at [183, 228] on abbr "14" at bounding box center [185, 229] width 5 height 5
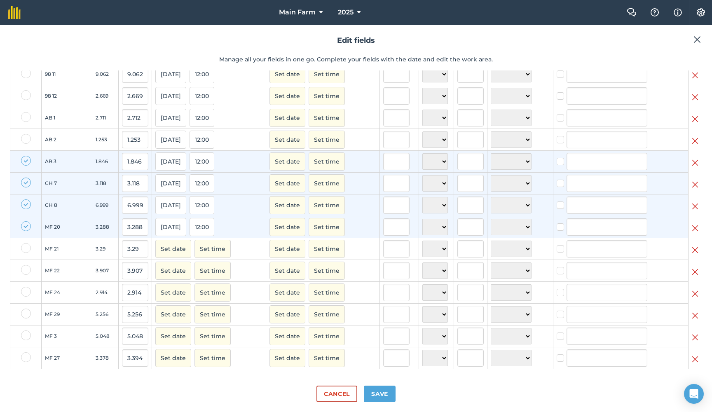
click at [23, 251] on label at bounding box center [26, 248] width 10 height 10
click at [23, 248] on input "checkbox" at bounding box center [23, 245] width 5 height 5
checkbox input "true"
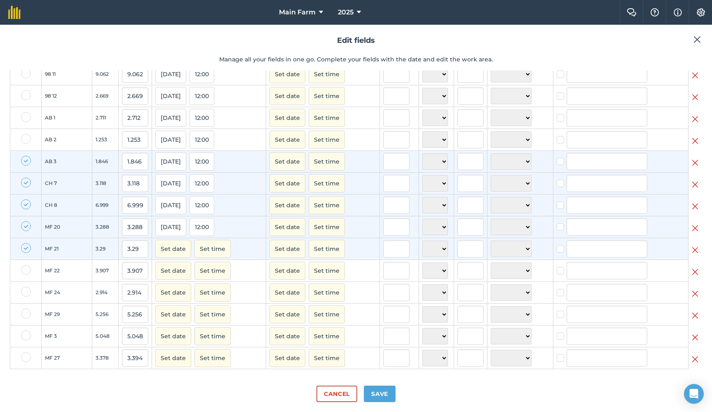
click at [24, 272] on label at bounding box center [26, 270] width 10 height 10
click at [24, 270] on input "checkbox" at bounding box center [23, 267] width 5 height 5
checkbox input "true"
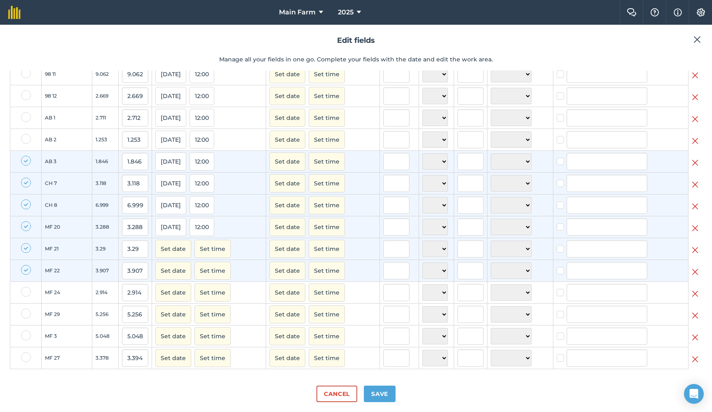
click at [24, 301] on td at bounding box center [25, 293] width 31 height 22
click at [25, 293] on label at bounding box center [26, 292] width 10 height 10
click at [25, 292] on input "checkbox" at bounding box center [23, 289] width 5 height 5
checkbox input "true"
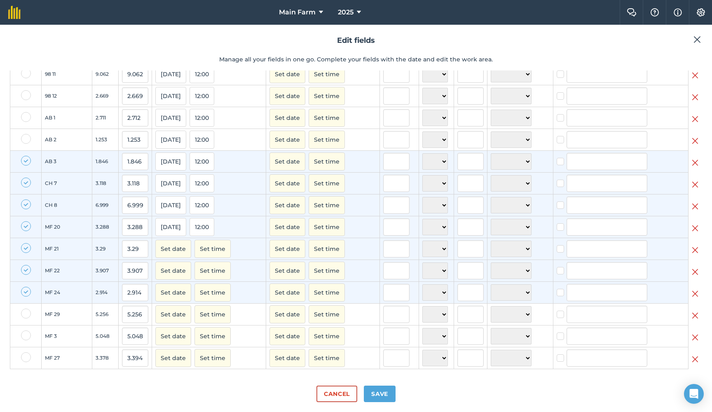
click at [25, 314] on label at bounding box center [26, 314] width 10 height 10
click at [25, 314] on input "checkbox" at bounding box center [23, 311] width 5 height 5
checkbox input "true"
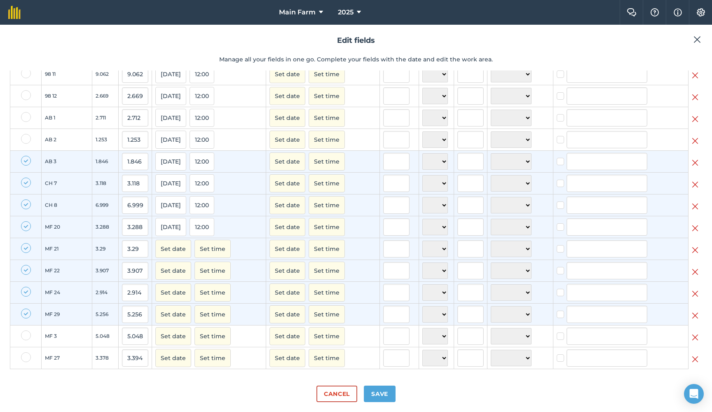
click at [25, 331] on label at bounding box center [26, 335] width 10 height 10
click at [25, 331] on input "checkbox" at bounding box center [23, 332] width 5 height 5
checkbox input "true"
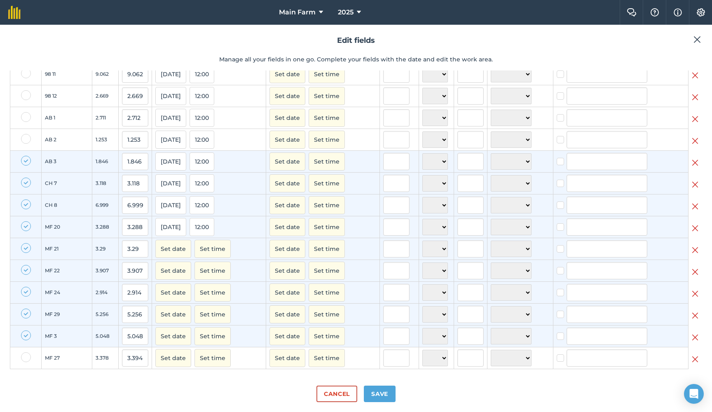
click at [28, 352] on div at bounding box center [26, 358] width 10 height 12
click at [27, 356] on label at bounding box center [26, 357] width 10 height 10
click at [26, 356] on input "checkbox" at bounding box center [23, 354] width 5 height 5
checkbox input "true"
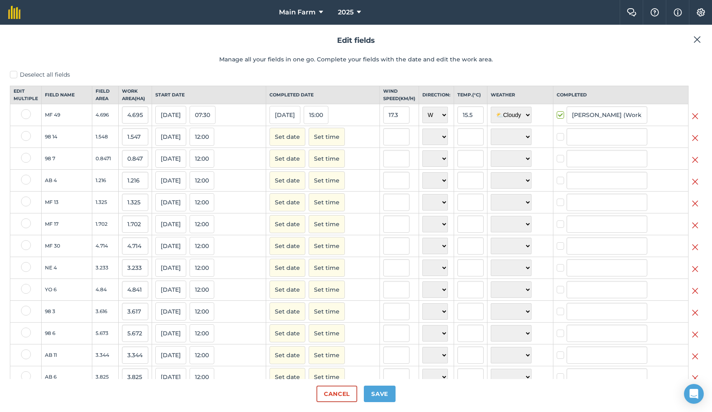
scroll to position [0, 0]
click at [13, 69] on header "Edit fields Manage all your fields in one go. Complete your fields with the dat…" at bounding box center [356, 53] width 692 height 36
click at [13, 73] on label "Deselect all fields" at bounding box center [356, 74] width 692 height 9
click at [13, 73] on input "Deselect all fields" at bounding box center [12, 72] width 5 height 5
checkbox input "false"
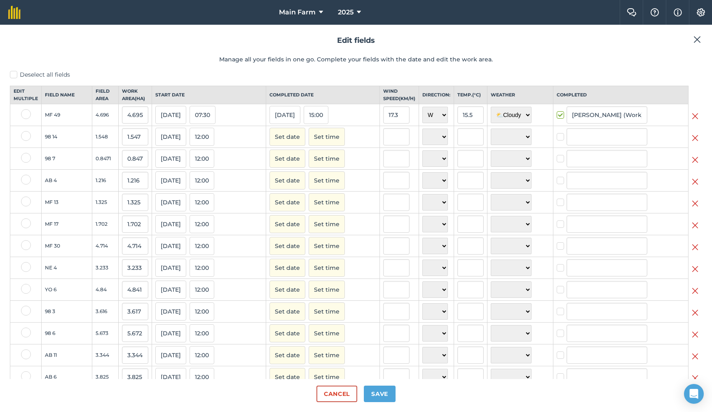
checkbox input "false"
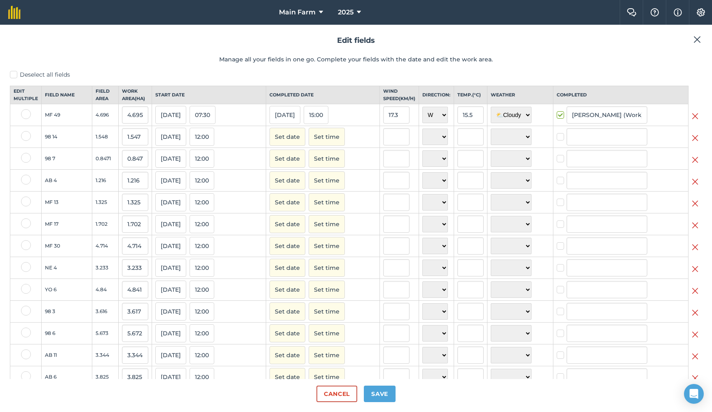
checkbox input "false"
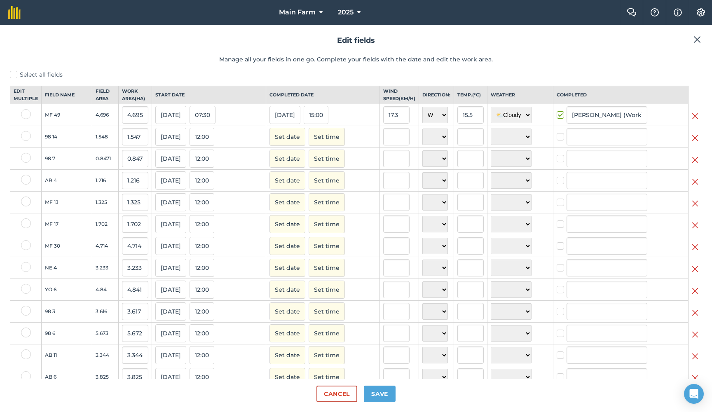
click at [13, 73] on label "Select all fields" at bounding box center [356, 74] width 692 height 9
click at [13, 73] on input "Select all fields" at bounding box center [12, 72] width 5 height 5
checkbox input "true"
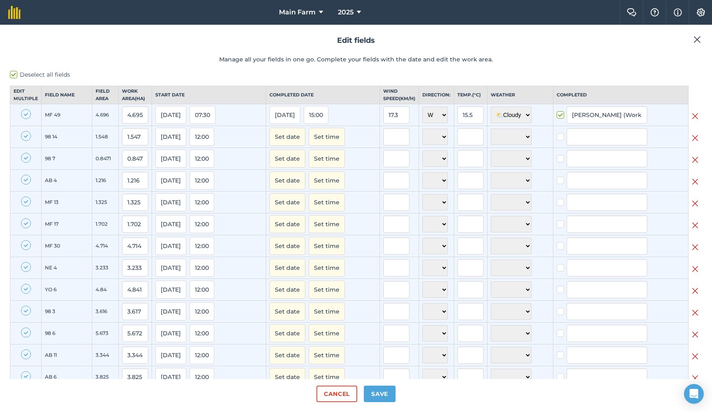
checkbox input "true"
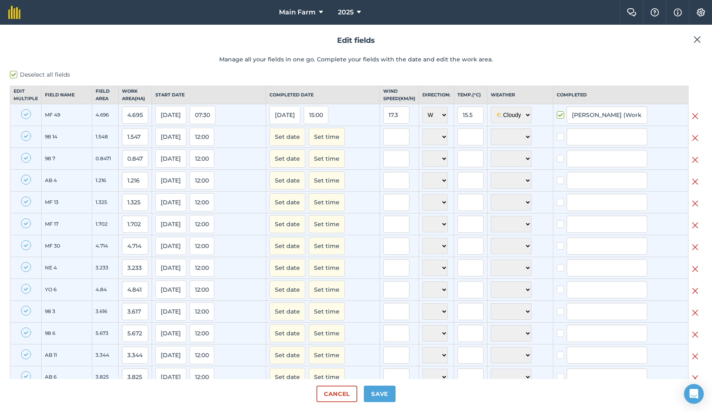
checkbox input "true"
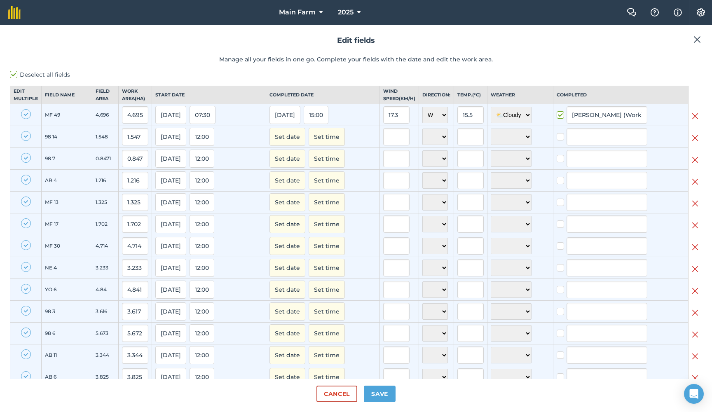
checkbox input "true"
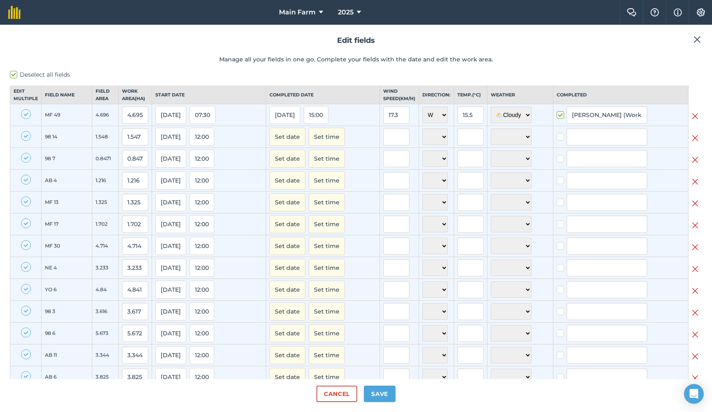
checkbox input "true"
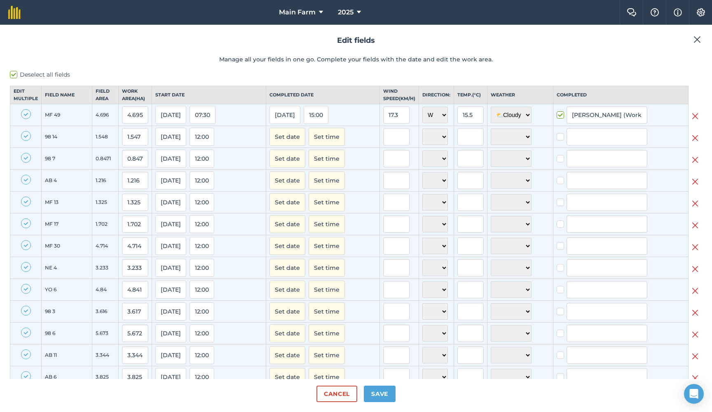
checkbox input "true"
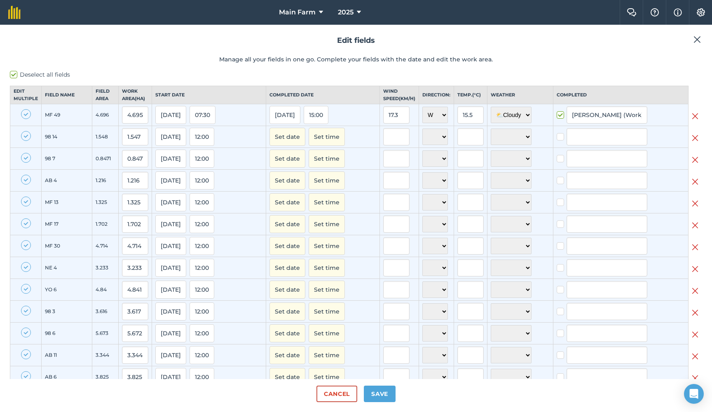
checkbox input "true"
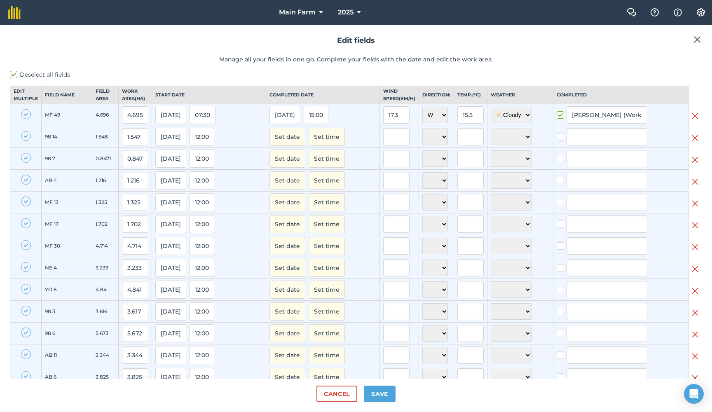
checkbox input "true"
click at [208, 121] on button "07:30" at bounding box center [203, 115] width 26 height 18
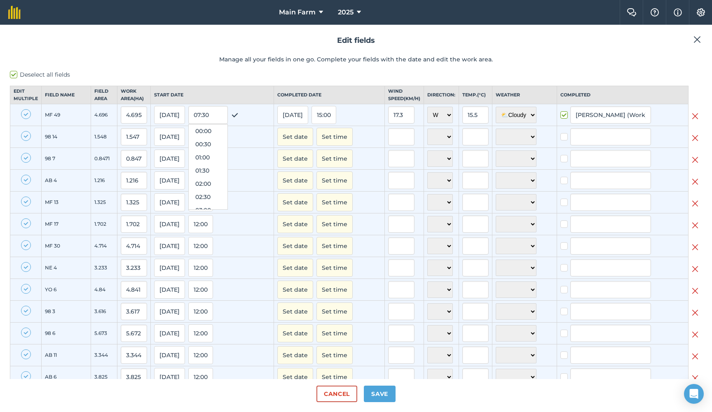
scroll to position [158, 0]
click at [207, 175] on button "07:30" at bounding box center [208, 170] width 39 height 13
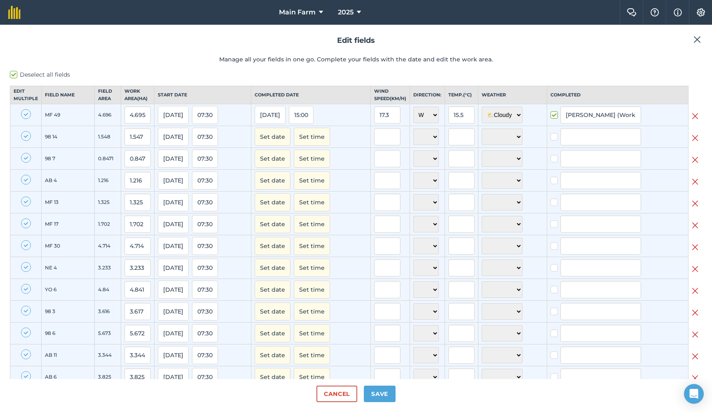
scroll to position [0, 0]
click at [281, 124] on button "[DATE]" at bounding box center [270, 115] width 31 height 18
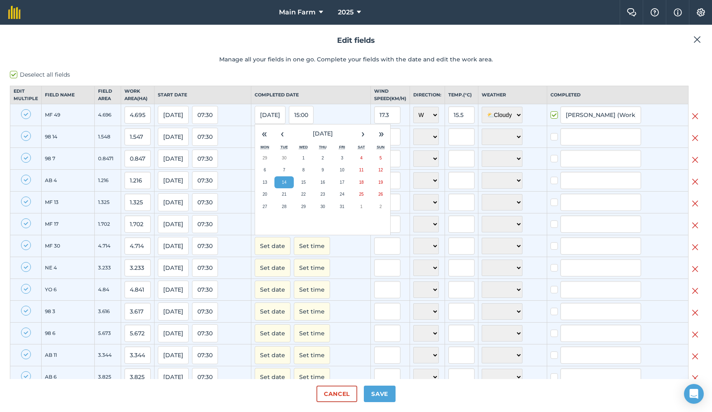
click at [282, 185] on abbr "14" at bounding box center [284, 182] width 5 height 5
checkbox input "true"
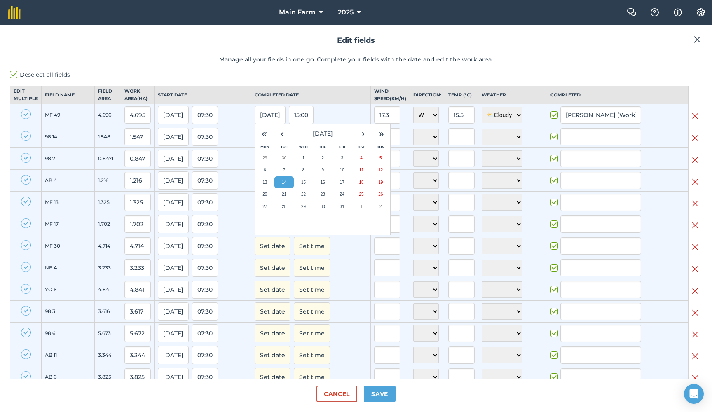
checkbox input "true"
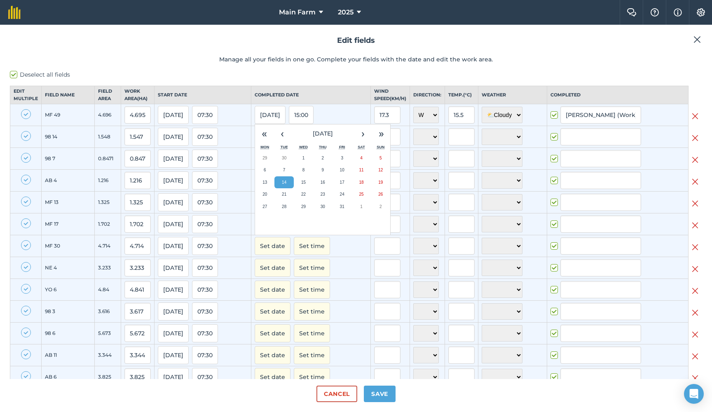
checkbox input "true"
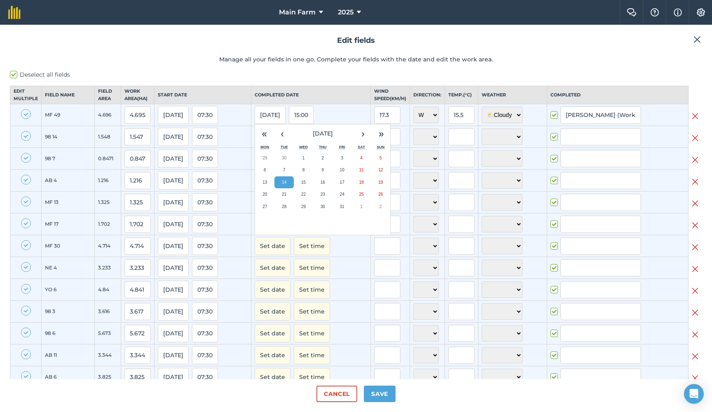
checkbox input "true"
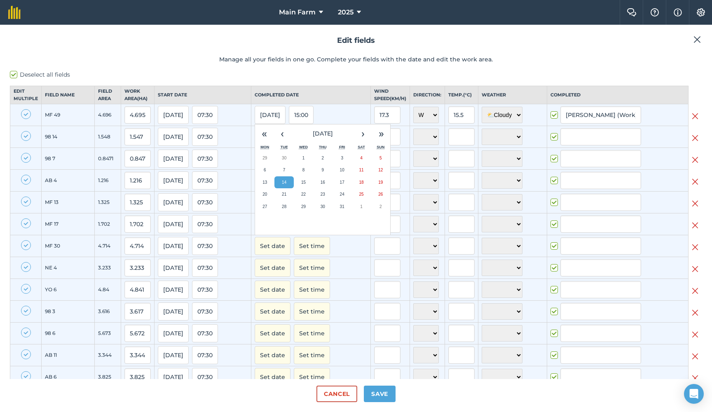
checkbox input "true"
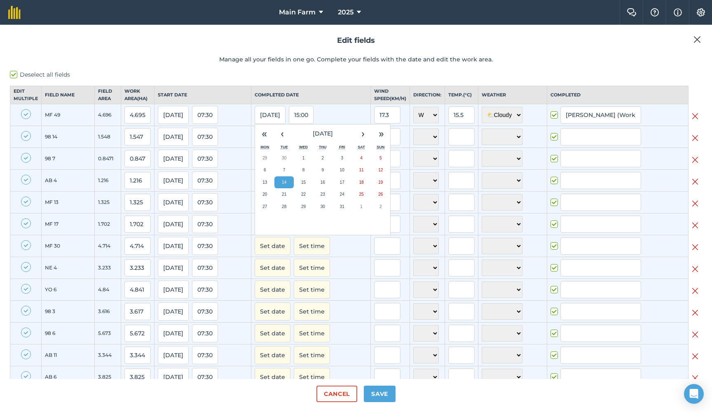
checkbox input "true"
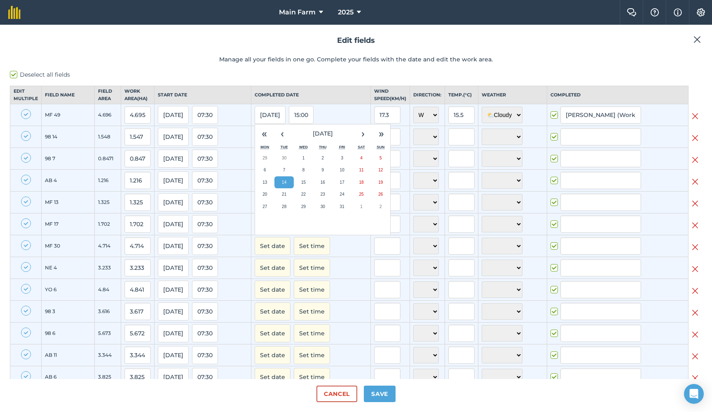
checkbox input "true"
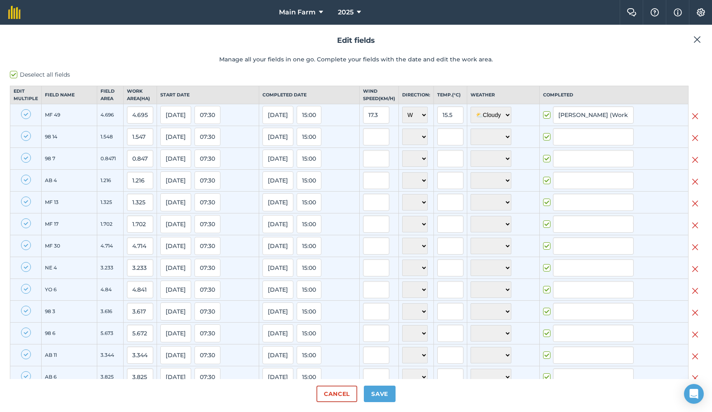
click at [378, 126] on td "17.3" at bounding box center [378, 115] width 39 height 22
click at [379, 116] on input "17.3" at bounding box center [376, 114] width 26 height 17
drag, startPoint x: 379, startPoint y: 123, endPoint x: 352, endPoint y: 120, distance: 27.3
click at [354, 120] on tr "MF 49 4.696 4.695 [DATE] 07:30 [DATE] 15:00 17.3 N NE E SE S SW W NW 15.5 ☀️ Su…" at bounding box center [356, 115] width 692 height 22
click at [376, 145] on input "text" at bounding box center [376, 136] width 26 height 17
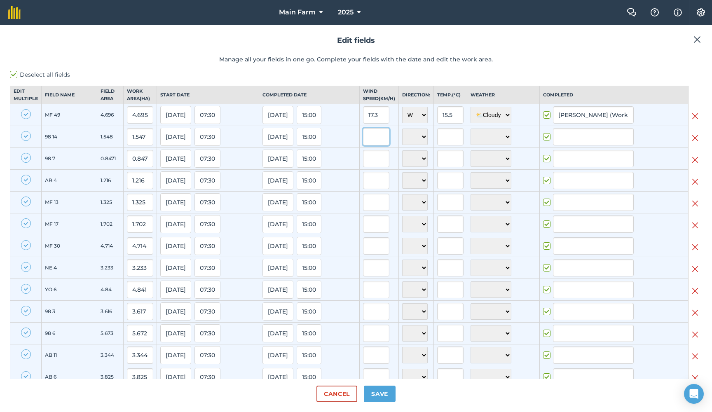
paste input "17.3"
type input "17.3"
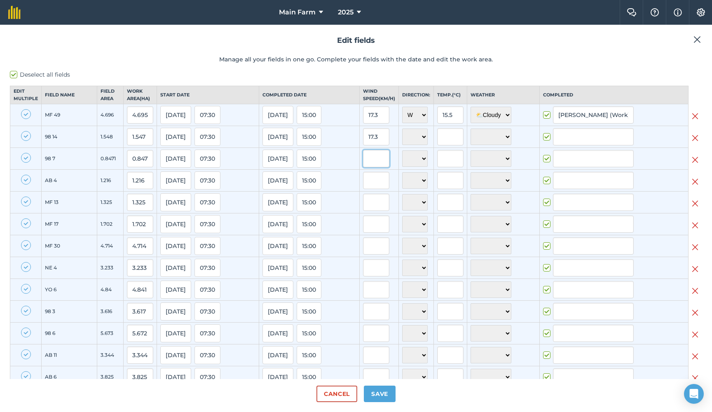
type input "17.3"
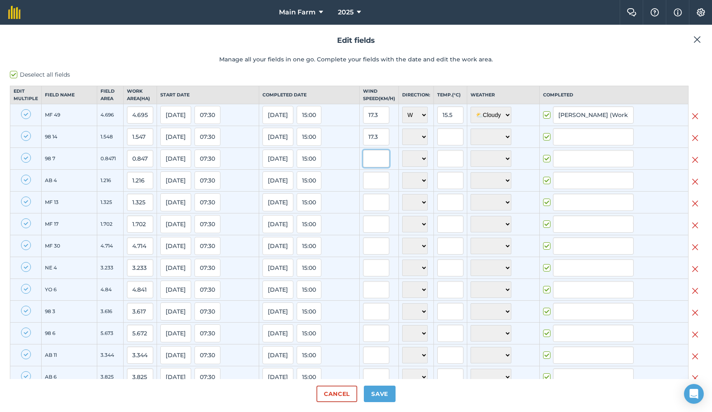
type input "17.3"
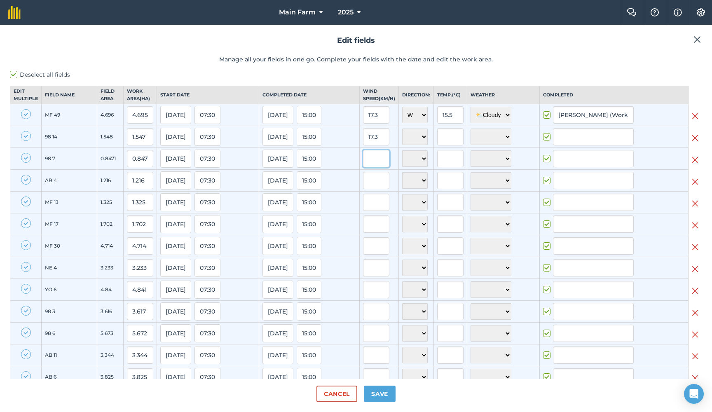
type input "17.3"
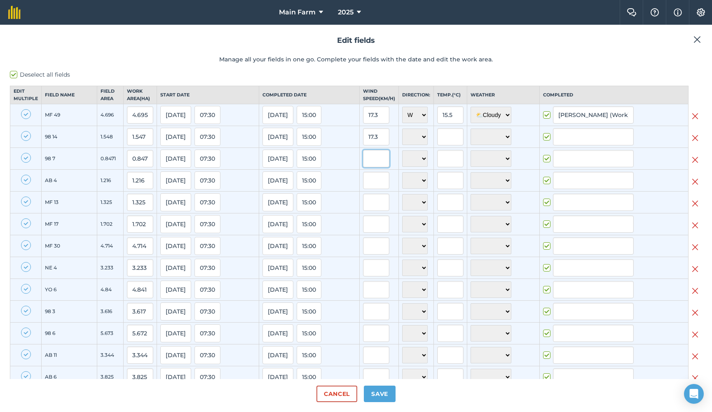
type input "17.3"
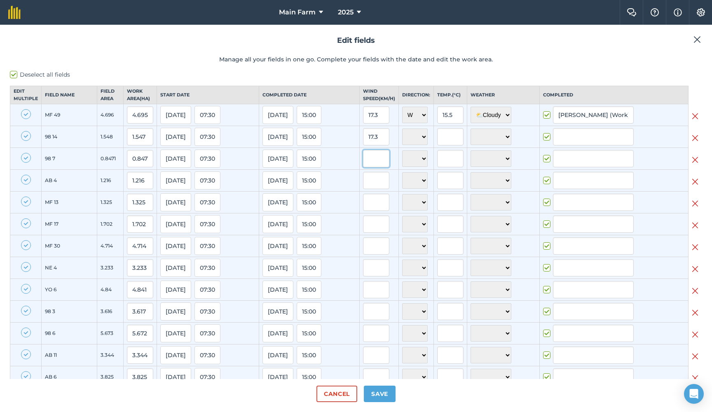
type input "17.3"
click at [376, 166] on input "17.3" at bounding box center [376, 158] width 26 height 17
drag, startPoint x: 446, startPoint y: 124, endPoint x: 429, endPoint y: 122, distance: 17.4
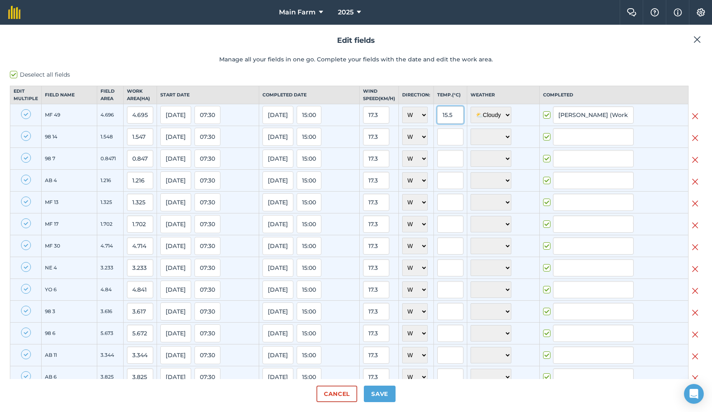
click at [437, 122] on input "15.5" at bounding box center [450, 114] width 26 height 17
click at [438, 145] on input "text" at bounding box center [450, 136] width 26 height 17
paste input "15.5"
click at [440, 163] on input "15.5" at bounding box center [450, 158] width 26 height 17
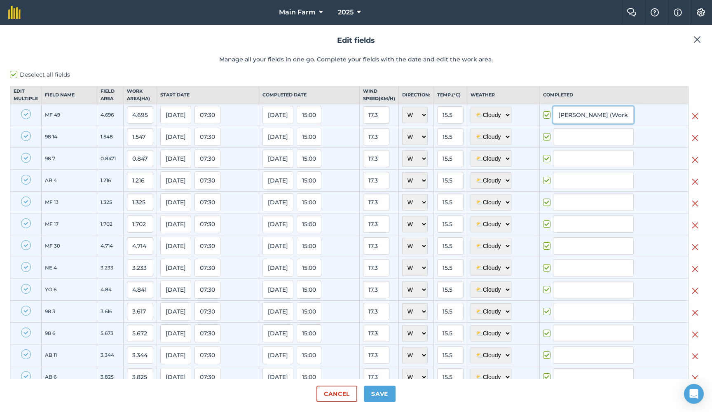
click at [587, 124] on input "[PERSON_NAME] (Work) [PERSON_NAME]" at bounding box center [593, 114] width 81 height 17
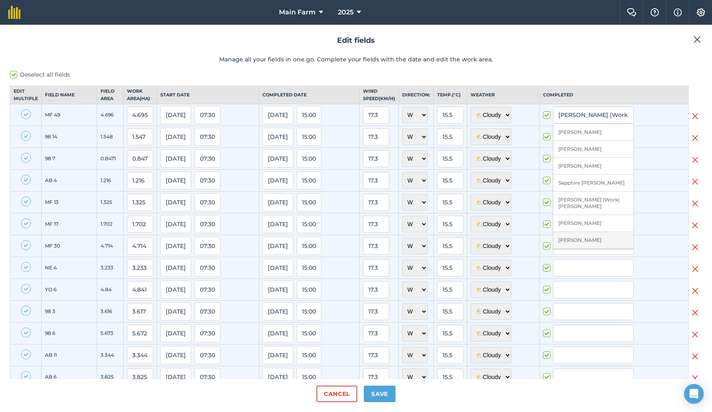
click at [565, 242] on li "[PERSON_NAME]" at bounding box center [593, 240] width 80 height 17
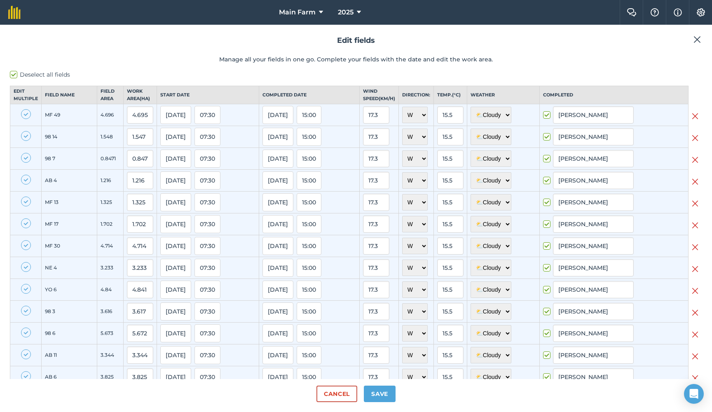
click at [378, 394] on button "Save" at bounding box center [380, 394] width 32 height 16
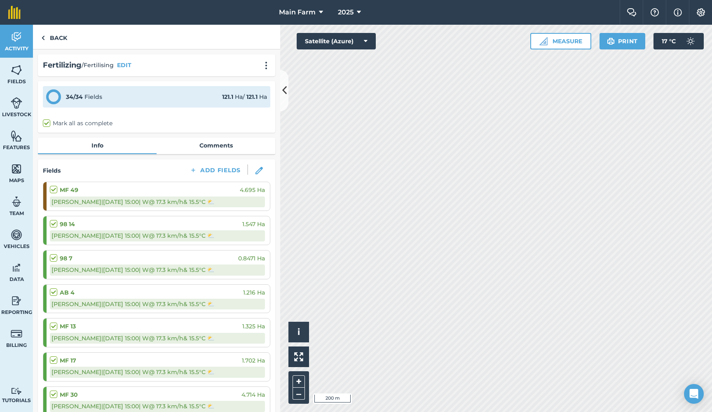
click at [27, 49] on span "Activity" at bounding box center [16, 48] width 33 height 7
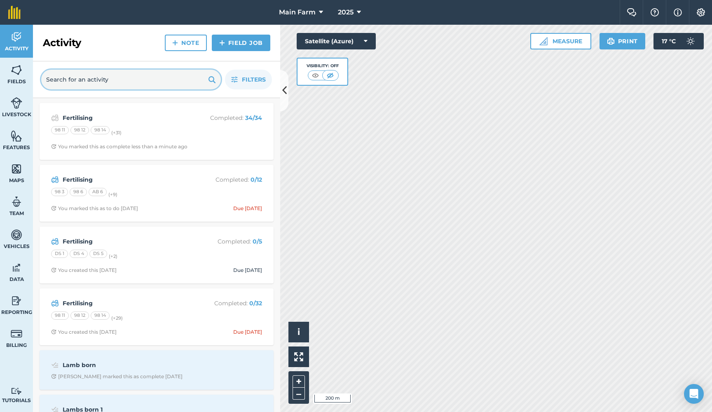
click at [117, 76] on input "text" at bounding box center [131, 80] width 180 height 20
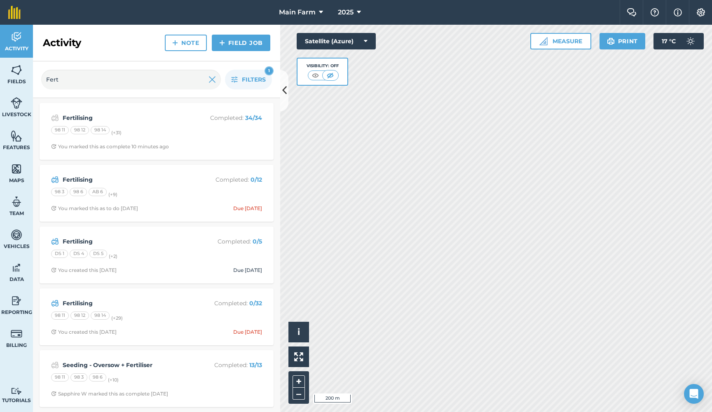
click at [88, 302] on strong "Fertilising" at bounding box center [128, 303] width 131 height 9
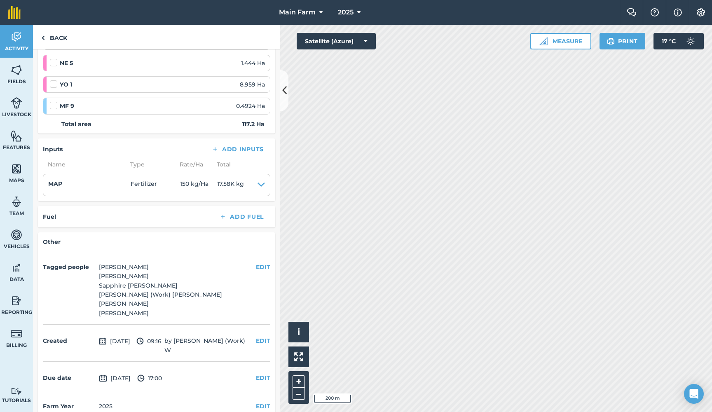
scroll to position [753, 0]
click at [16, 30] on link "Activity" at bounding box center [16, 41] width 33 height 33
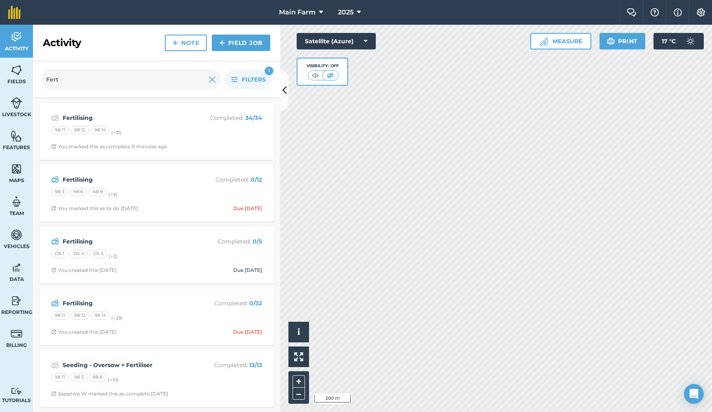
click at [81, 121] on strong "Fertilising" at bounding box center [128, 117] width 131 height 9
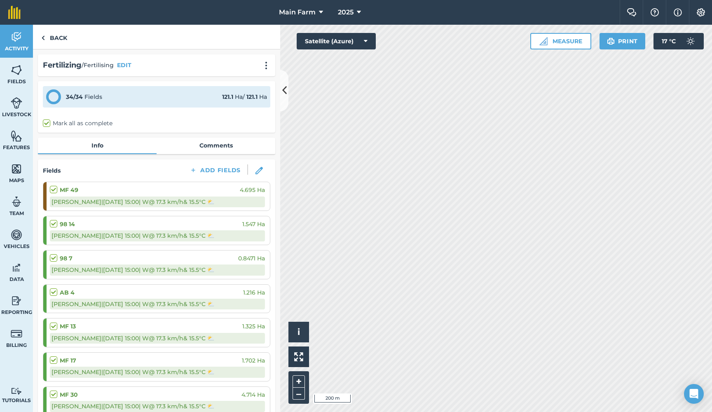
click at [215, 145] on link "Comments" at bounding box center [216, 146] width 119 height 16
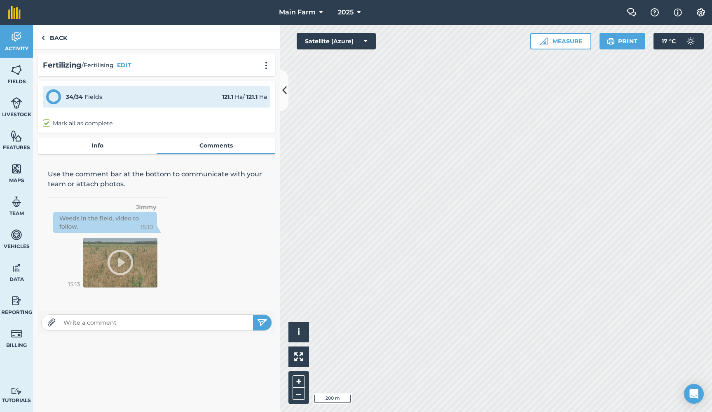
click at [94, 321] on input "text" at bounding box center [156, 323] width 193 height 12
paste input "[PERSON_NAME] Fertilisers"
click at [259, 320] on img "submit" at bounding box center [262, 323] width 10 height 10
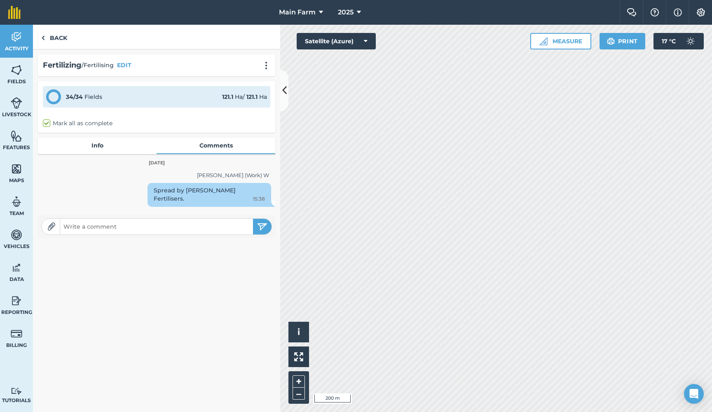
click at [96, 144] on link "Info" at bounding box center [97, 146] width 119 height 16
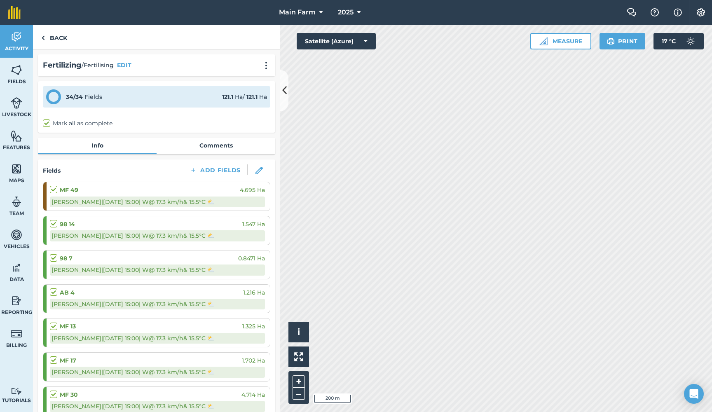
click at [11, 27] on link "Activity" at bounding box center [16, 41] width 33 height 33
